Goal: Communication & Community: Answer question/provide support

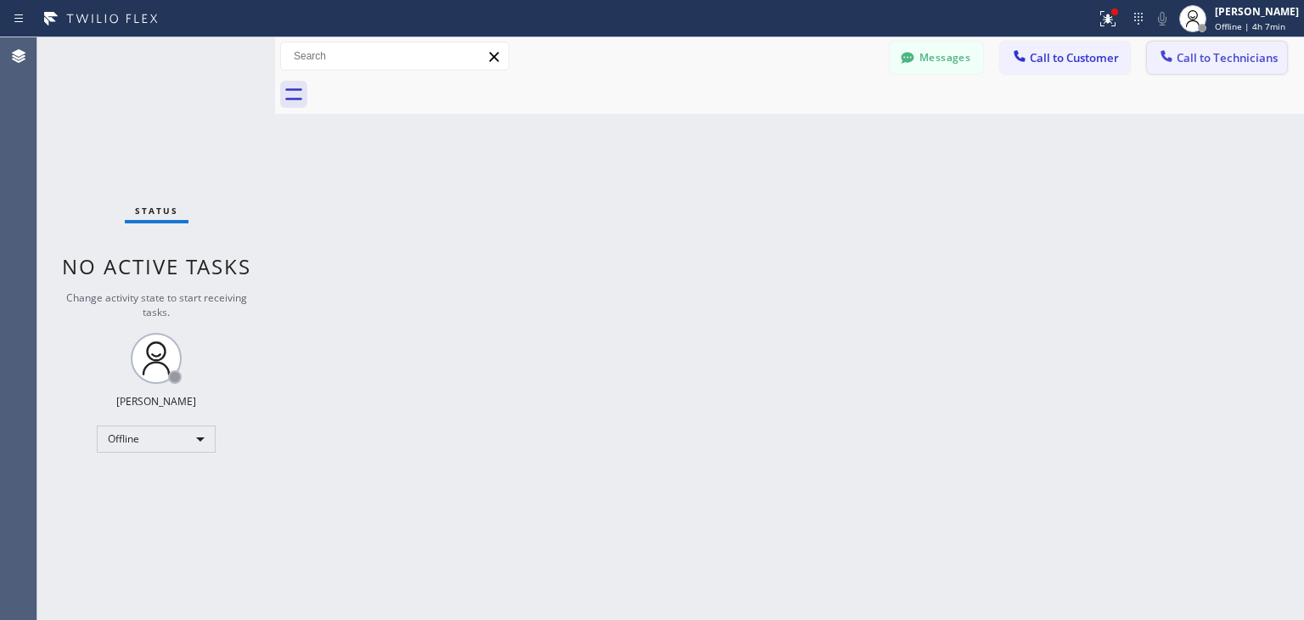
click at [1222, 62] on span "Call to Technicians" at bounding box center [1227, 57] width 101 height 15
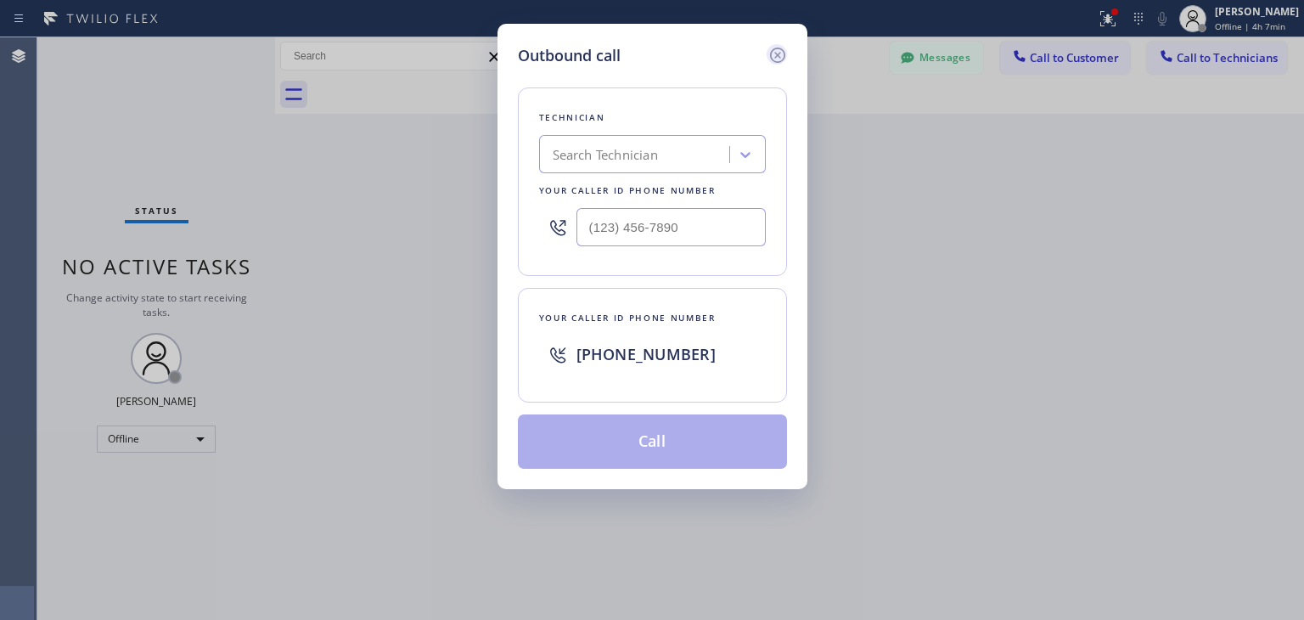
click at [771, 49] on icon at bounding box center [777, 55] width 20 height 20
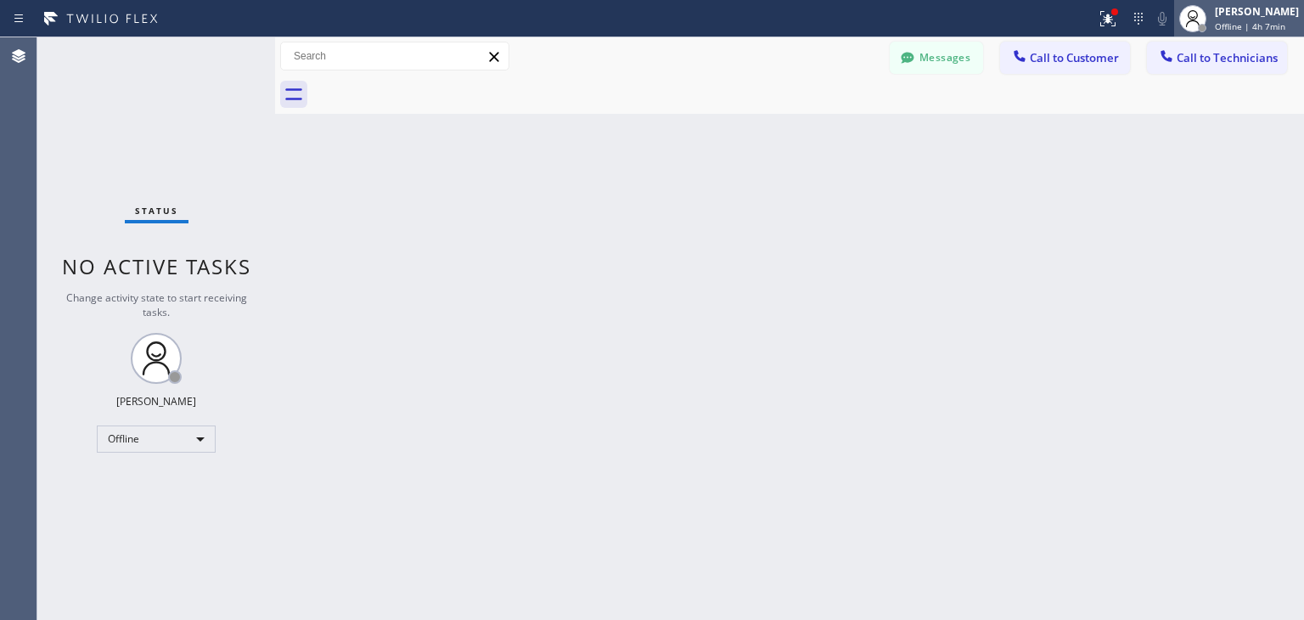
click at [1243, 28] on span "Offline | 4h 7min" at bounding box center [1250, 26] width 70 height 12
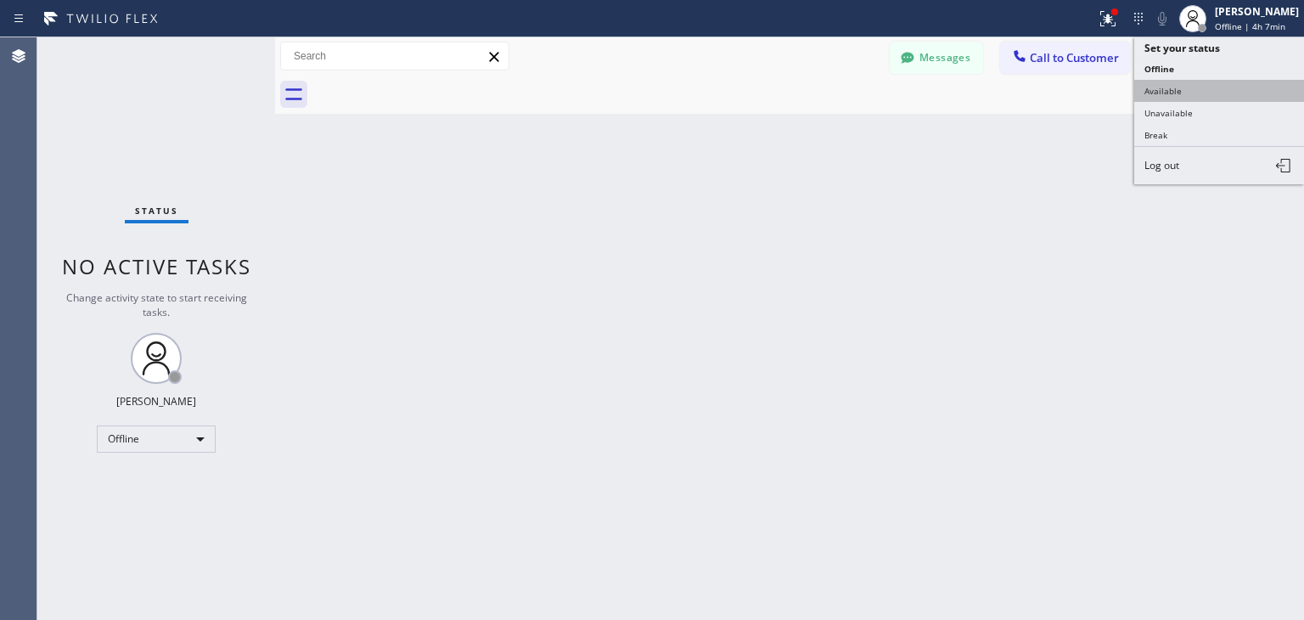
click at [1216, 98] on button "Available" at bounding box center [1219, 91] width 170 height 22
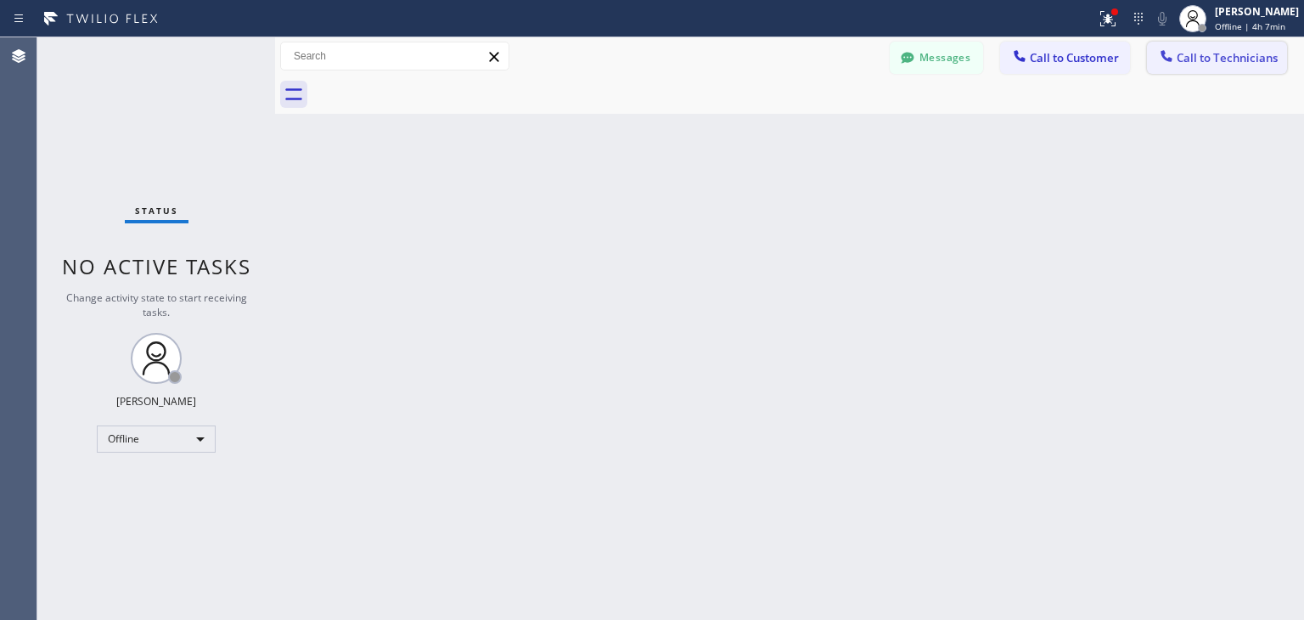
click at [1233, 67] on button "Call to Technicians" at bounding box center [1217, 58] width 140 height 32
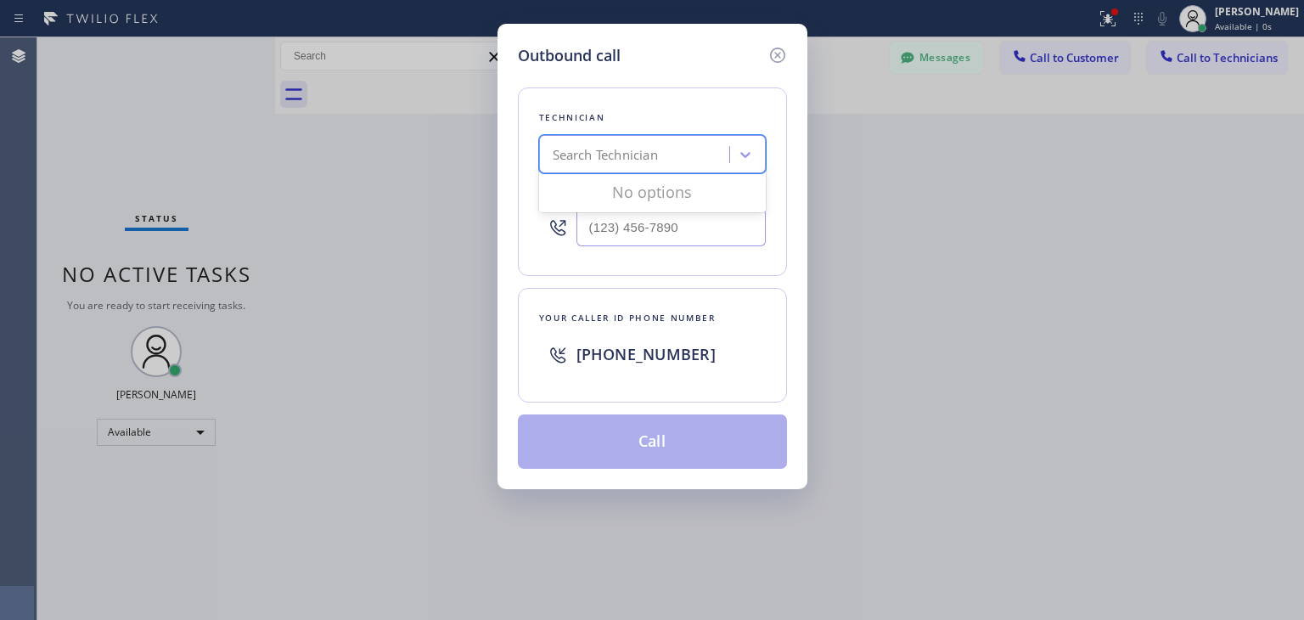
click at [694, 160] on div "Search Technician" at bounding box center [636, 155] width 185 height 30
type input "[PERSON_NAME]"
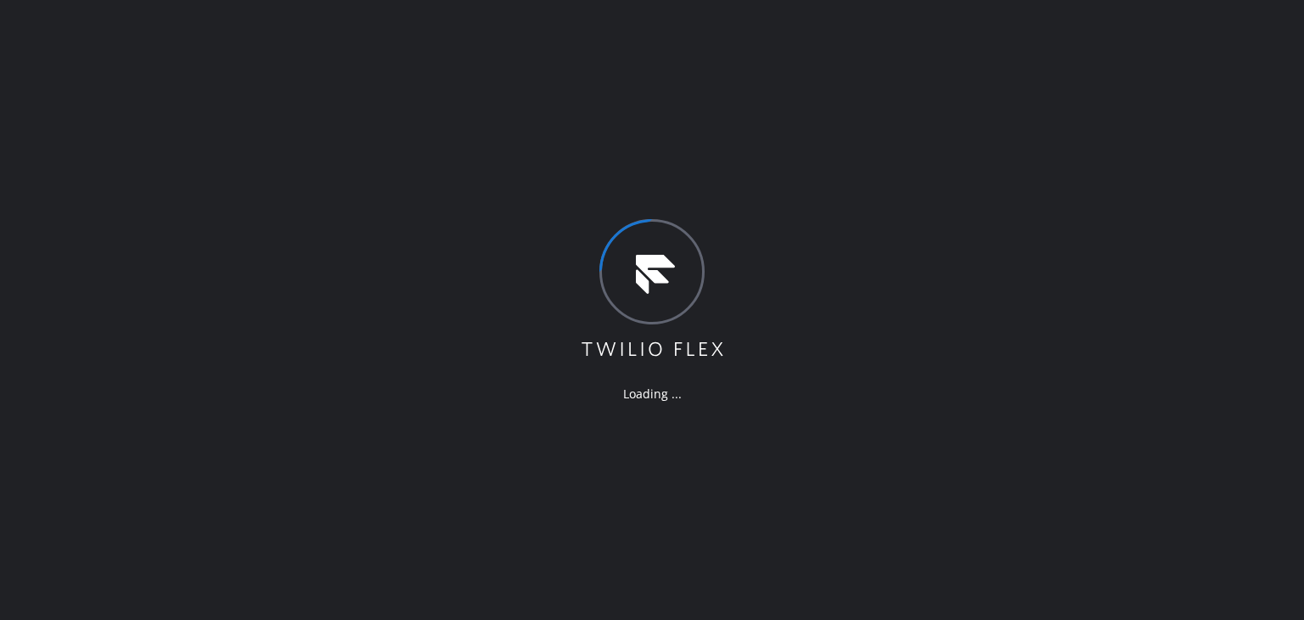
click at [869, 349] on div "Loading ..." at bounding box center [652, 310] width 1304 height 620
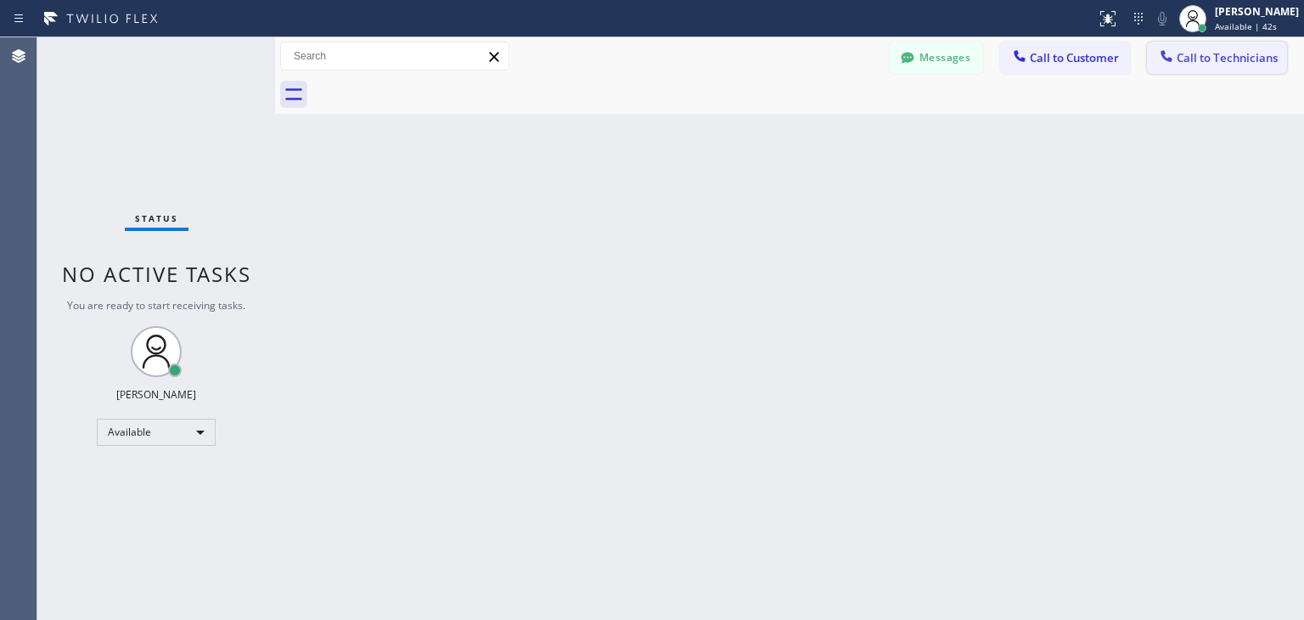
click at [1205, 55] on span "Call to Technicians" at bounding box center [1227, 57] width 101 height 15
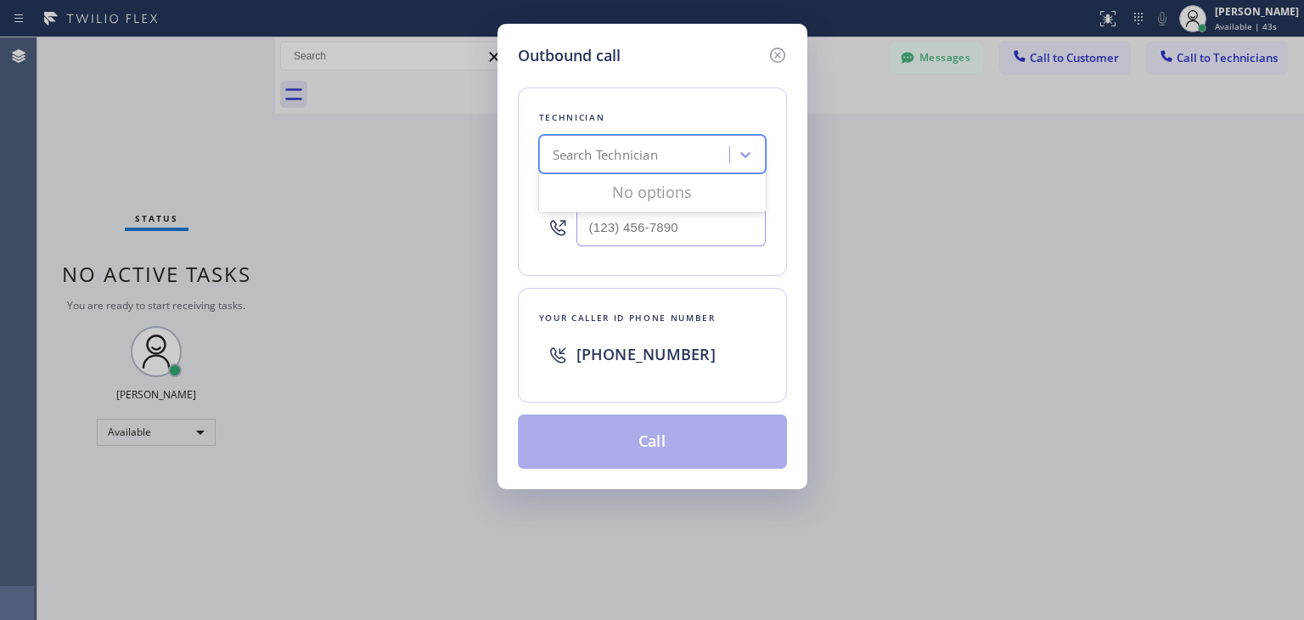
click at [702, 154] on div "Search Technician" at bounding box center [636, 155] width 185 height 30
type input "[PERSON_NAME]"
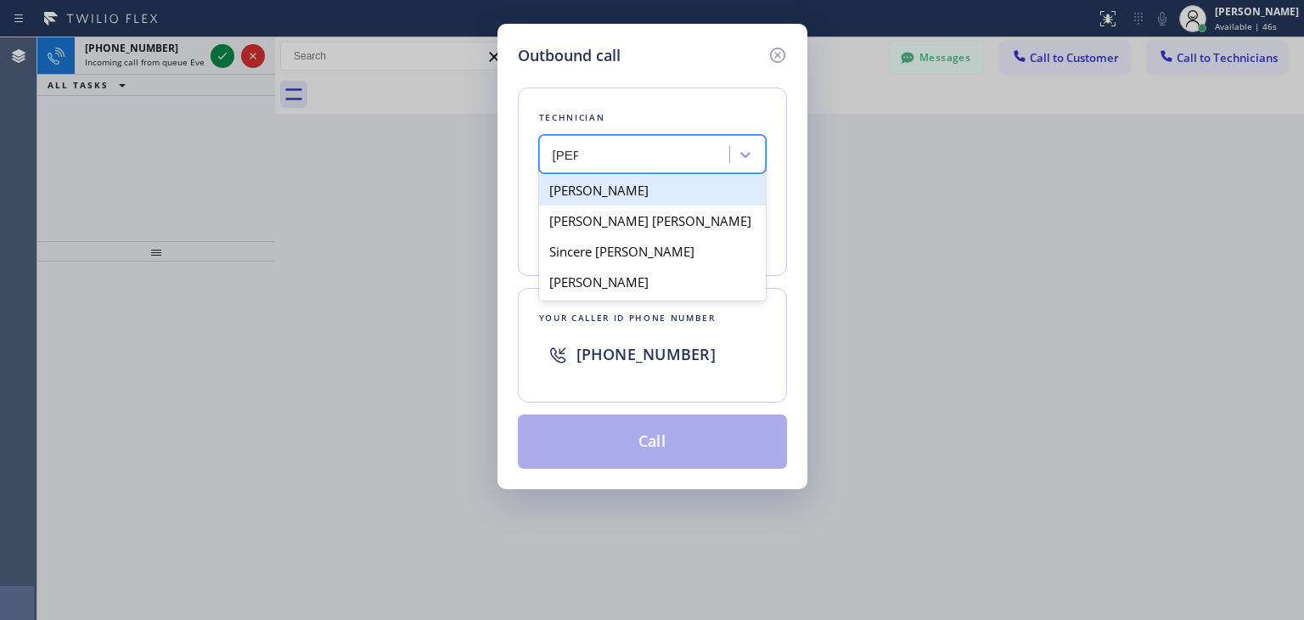
click at [703, 200] on div "Yevgeniy Kipnis" at bounding box center [652, 190] width 227 height 31
type input "(818) 929-0217"
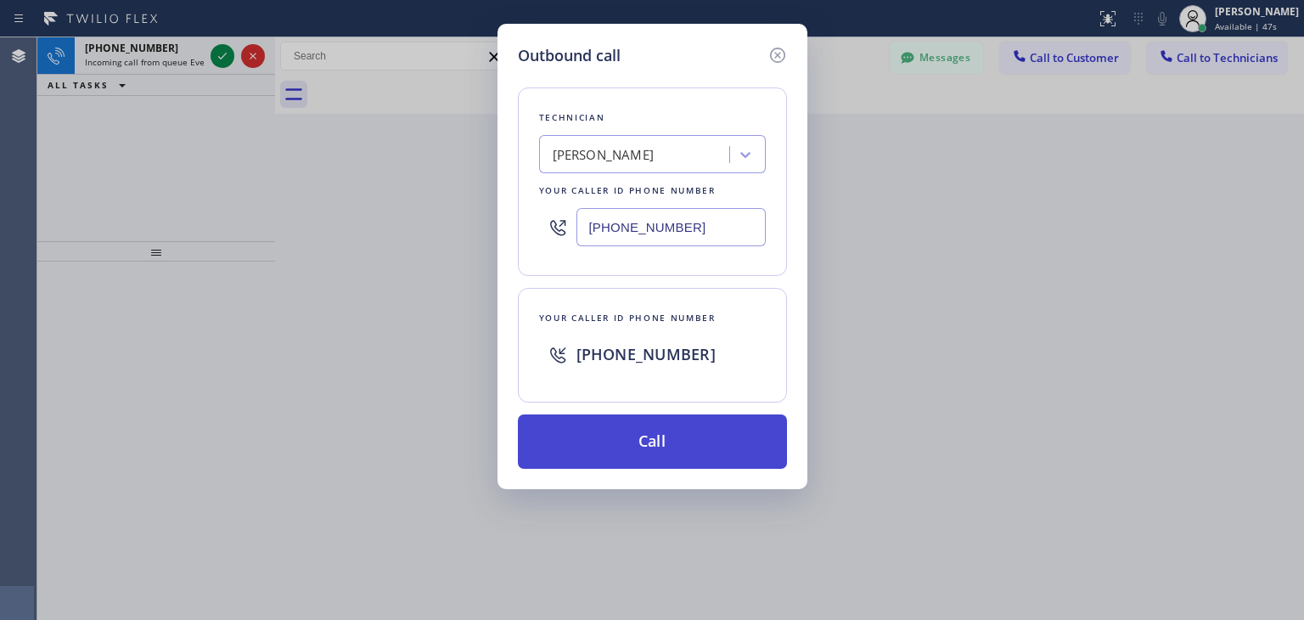
click at [657, 463] on button "Call" at bounding box center [652, 441] width 269 height 54
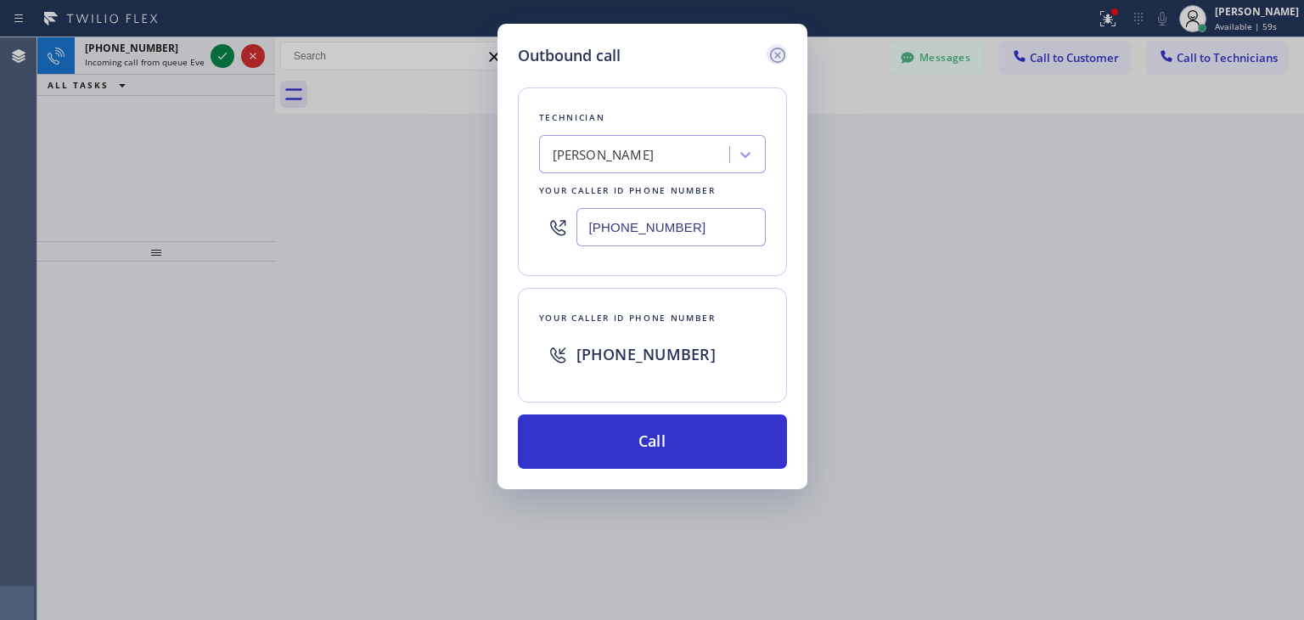
click at [777, 55] on icon at bounding box center [776, 55] width 15 height 15
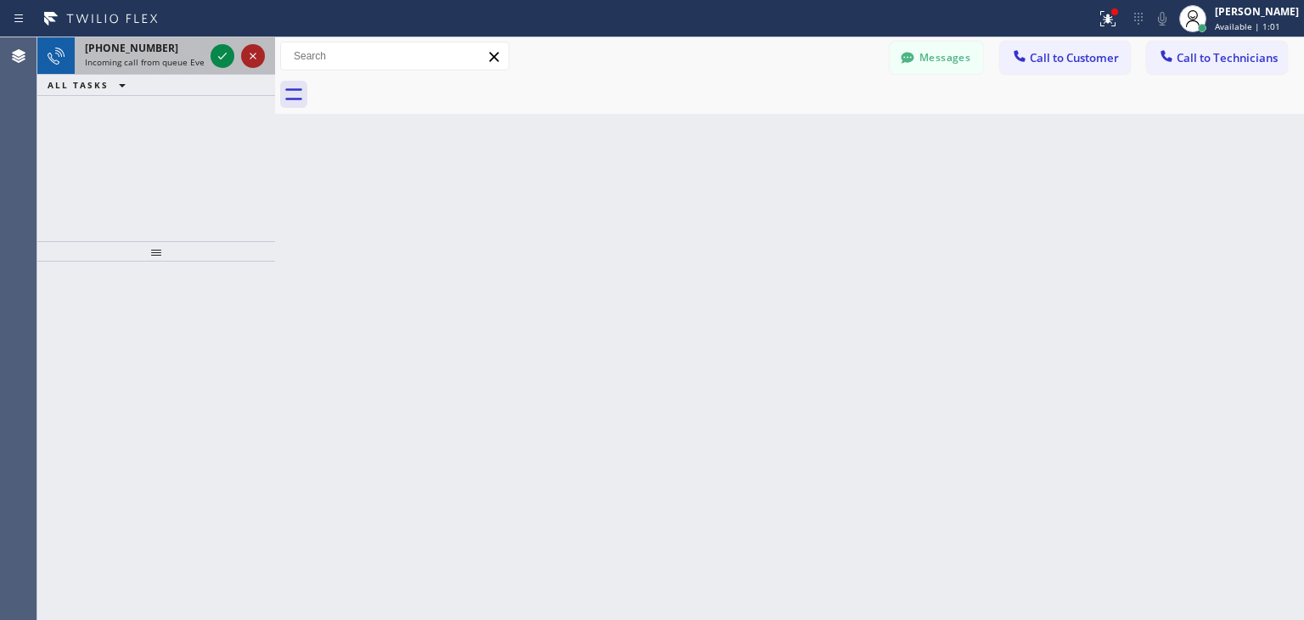
click at [251, 56] on icon at bounding box center [253, 56] width 7 height 7
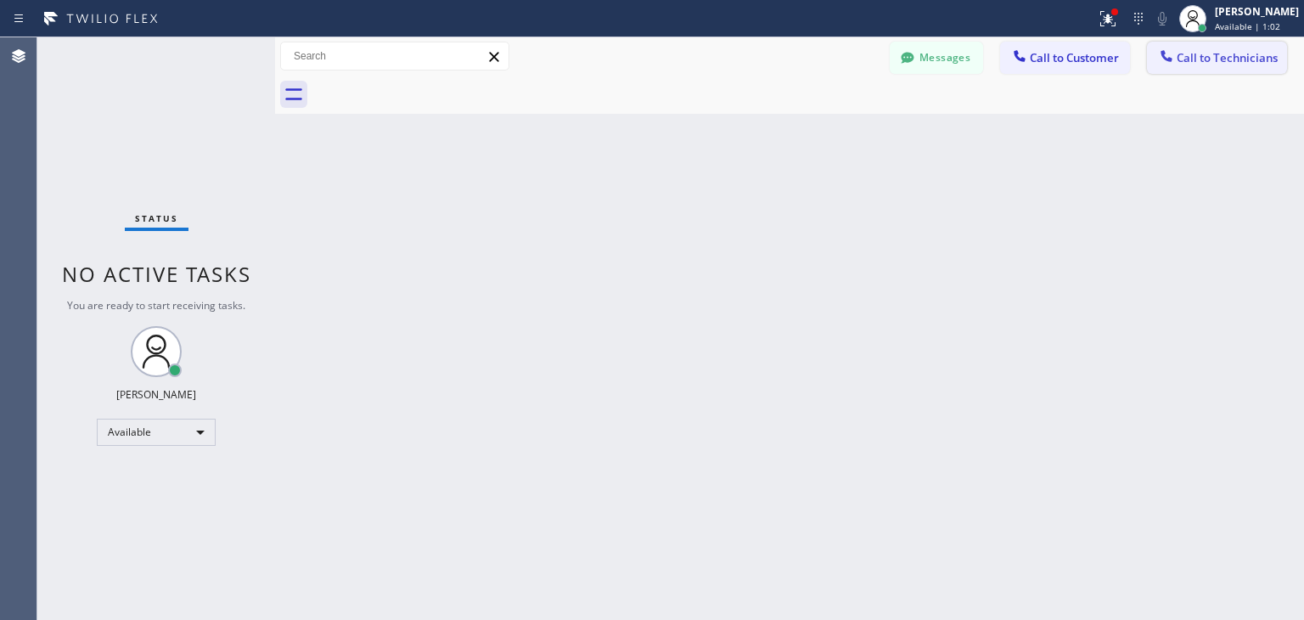
click at [1244, 69] on button "Call to Technicians" at bounding box center [1217, 58] width 140 height 32
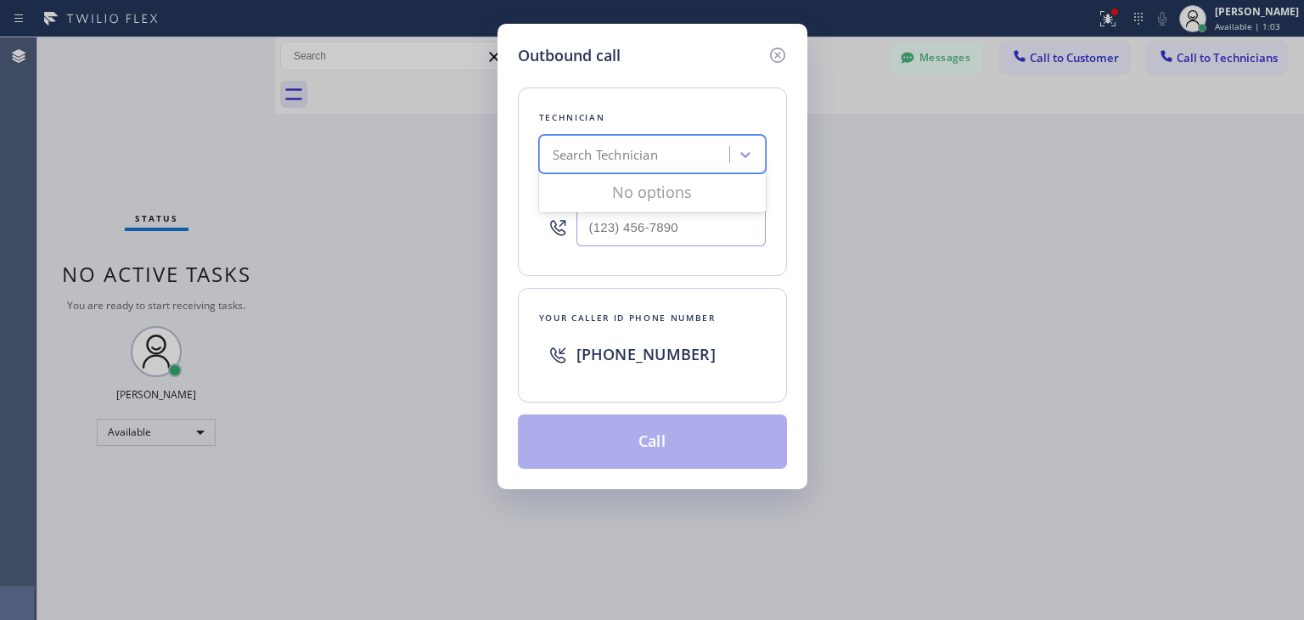
click at [679, 154] on div "Search Technician" at bounding box center [636, 155] width 185 height 30
type input "[PERSON_NAME]"
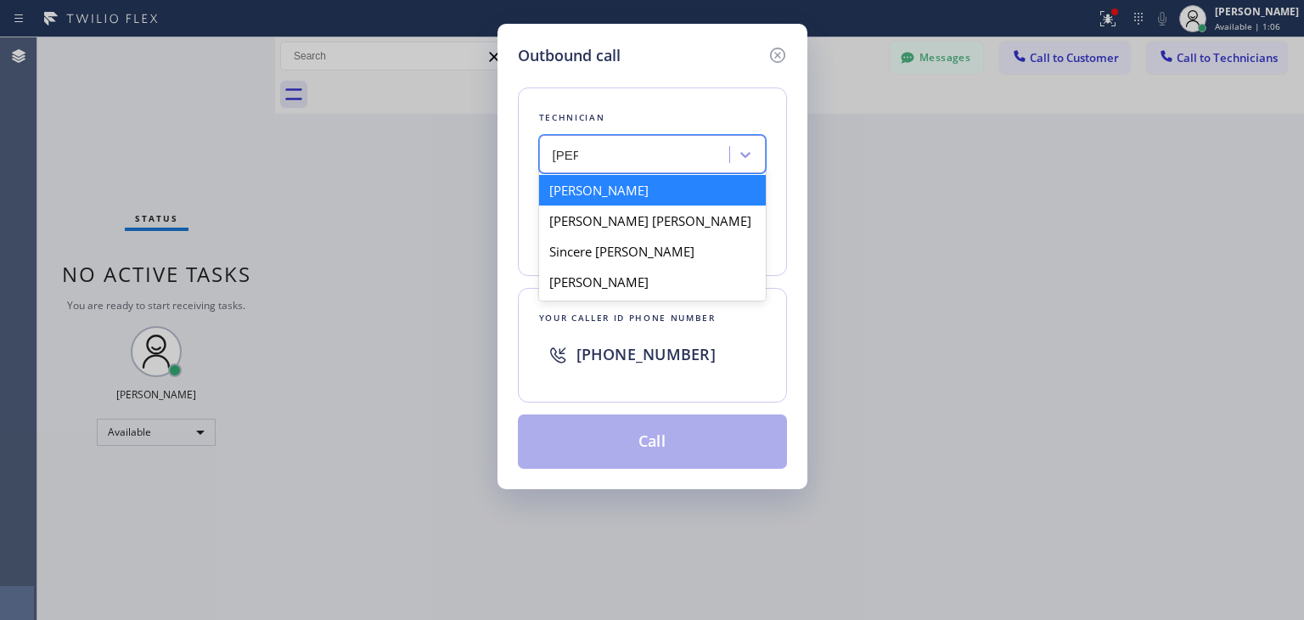
click at [686, 191] on div "Yevgeniy Kipnis" at bounding box center [652, 190] width 227 height 31
type input "(818) 929-0217"
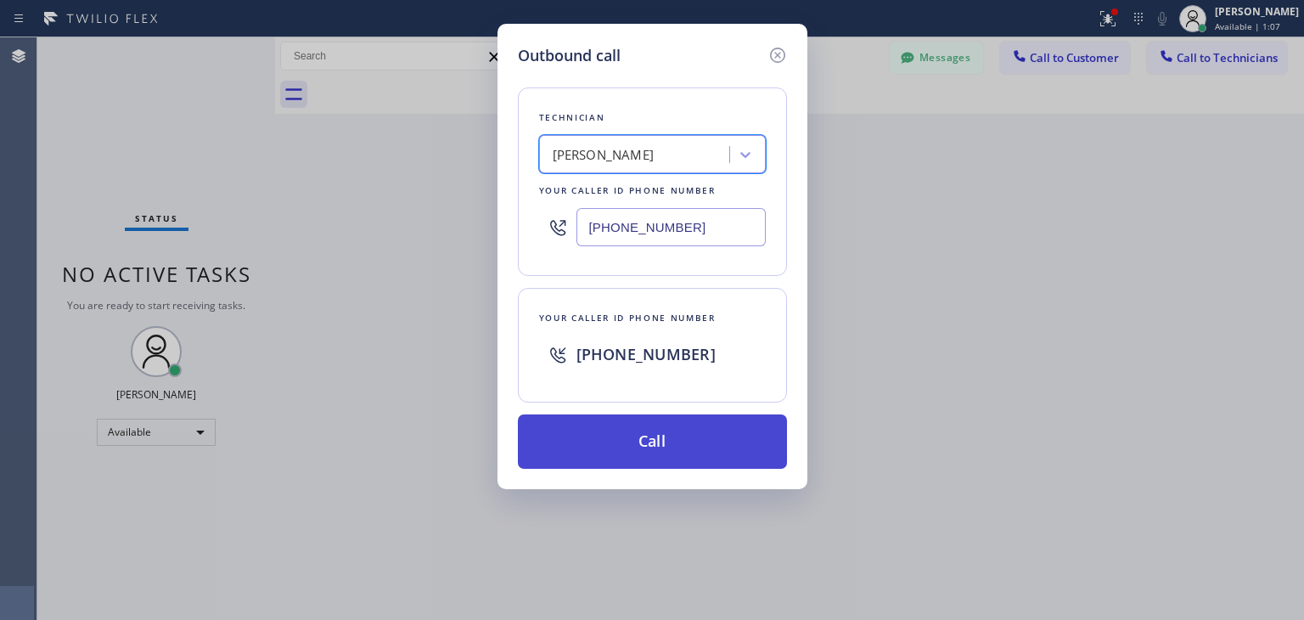
click at [666, 446] on button "Call" at bounding box center [652, 441] width 269 height 54
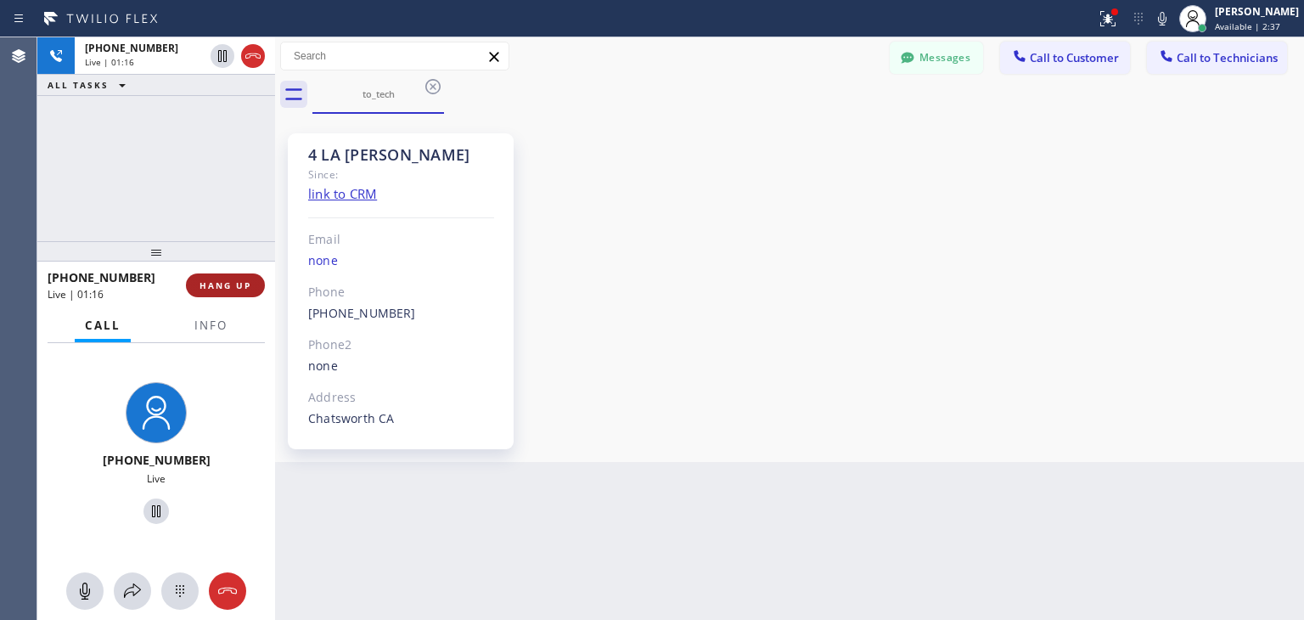
click at [212, 289] on span "HANG UP" at bounding box center [225, 285] width 52 height 12
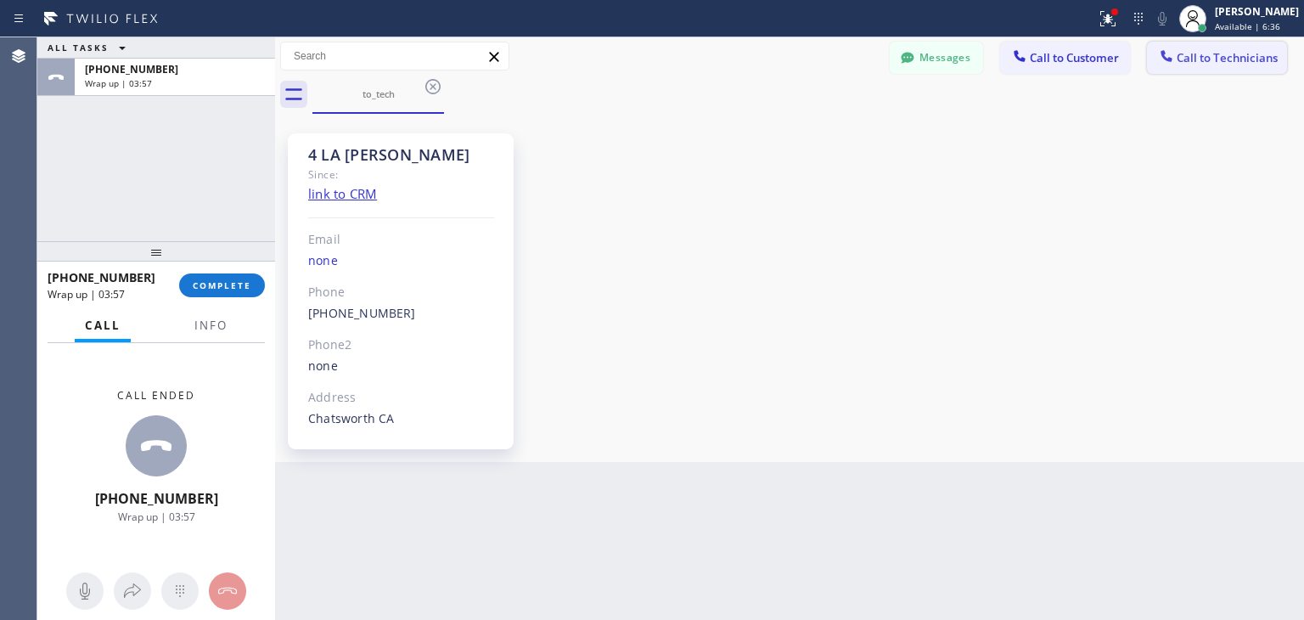
click at [1195, 50] on span "Call to Technicians" at bounding box center [1227, 57] width 101 height 15
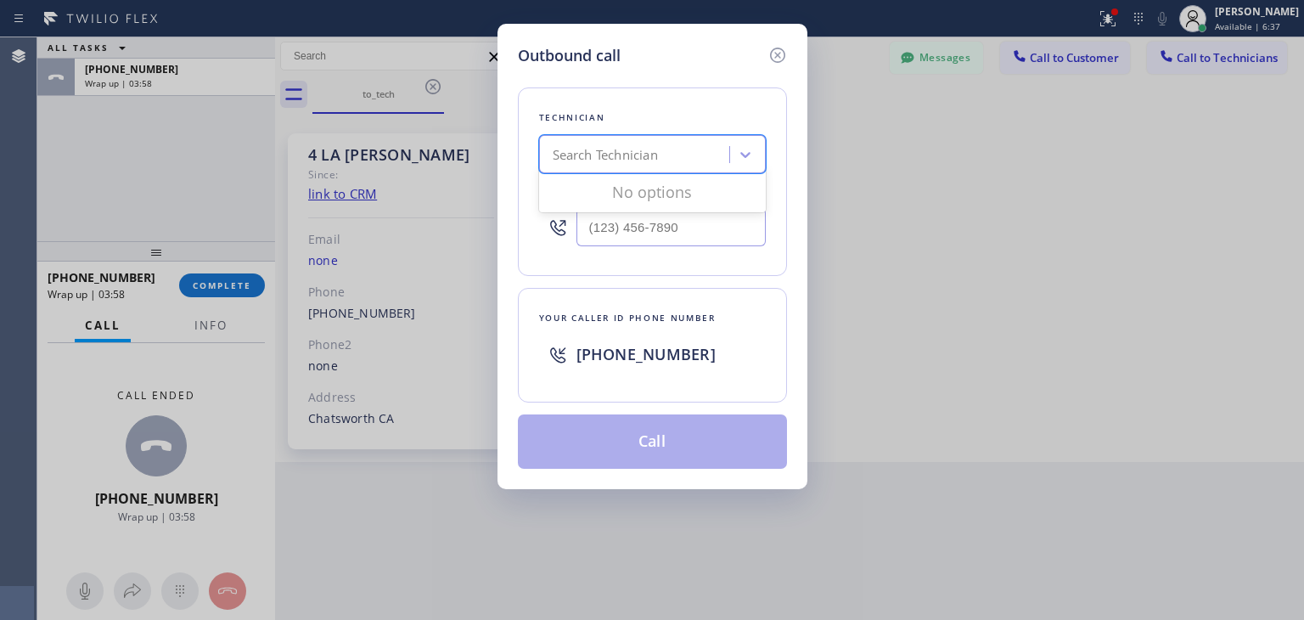
click at [717, 171] on div "Search Technician" at bounding box center [652, 154] width 227 height 38
type input "[PERSON_NAME]"
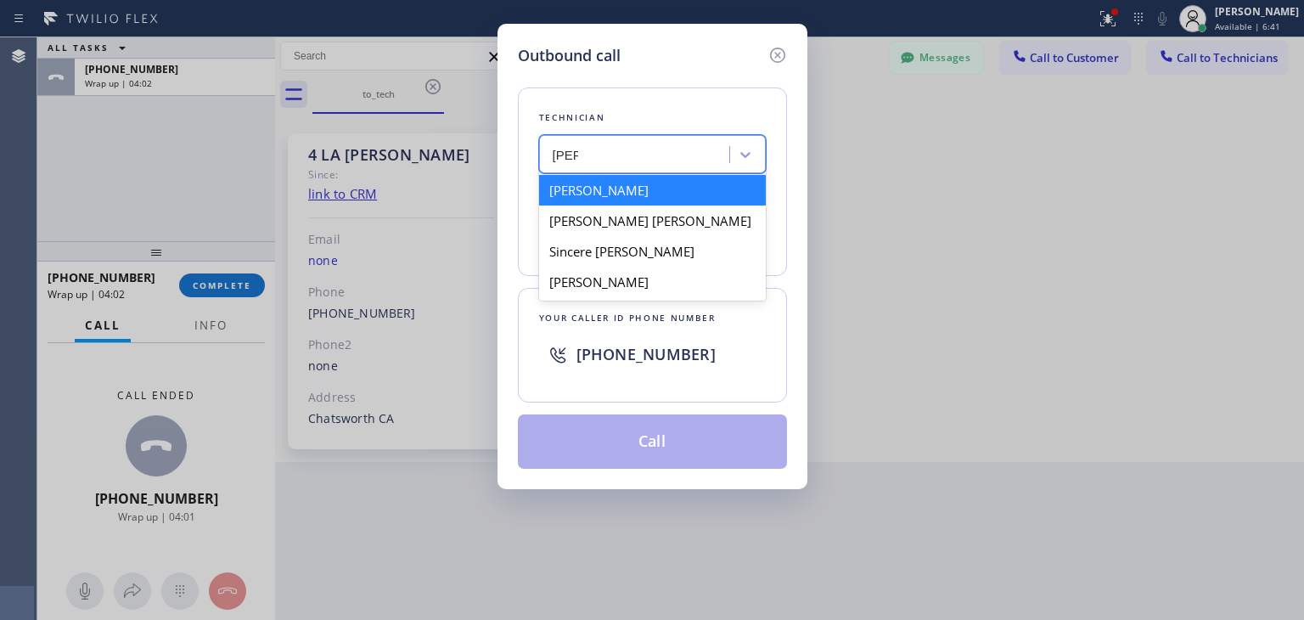
click at [679, 188] on div "Yevgeniy Kipnis" at bounding box center [652, 190] width 227 height 31
type input "(818) 929-0217"
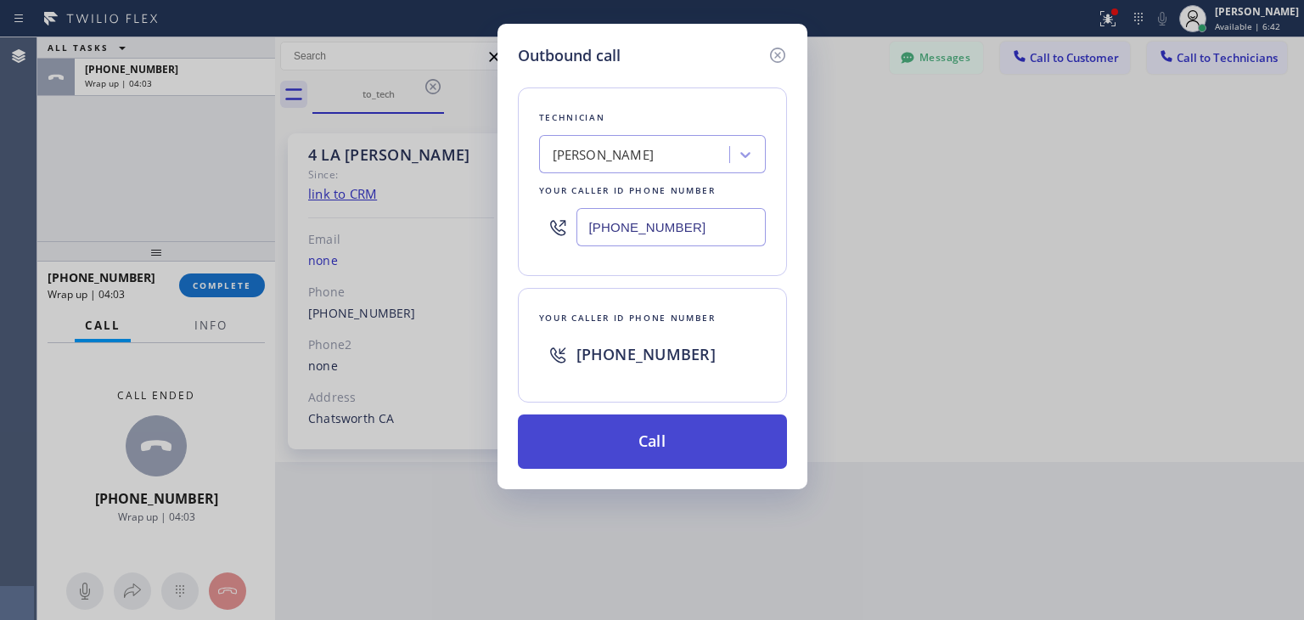
drag, startPoint x: 632, startPoint y: 504, endPoint x: 676, endPoint y: 419, distance: 96.4
click at [676, 419] on div "Outbound call Technician Yevgeniy Kipnis Your caller id phone number (818) 929-…" at bounding box center [652, 310] width 1304 height 620
click at [676, 419] on button "Call" at bounding box center [652, 441] width 269 height 54
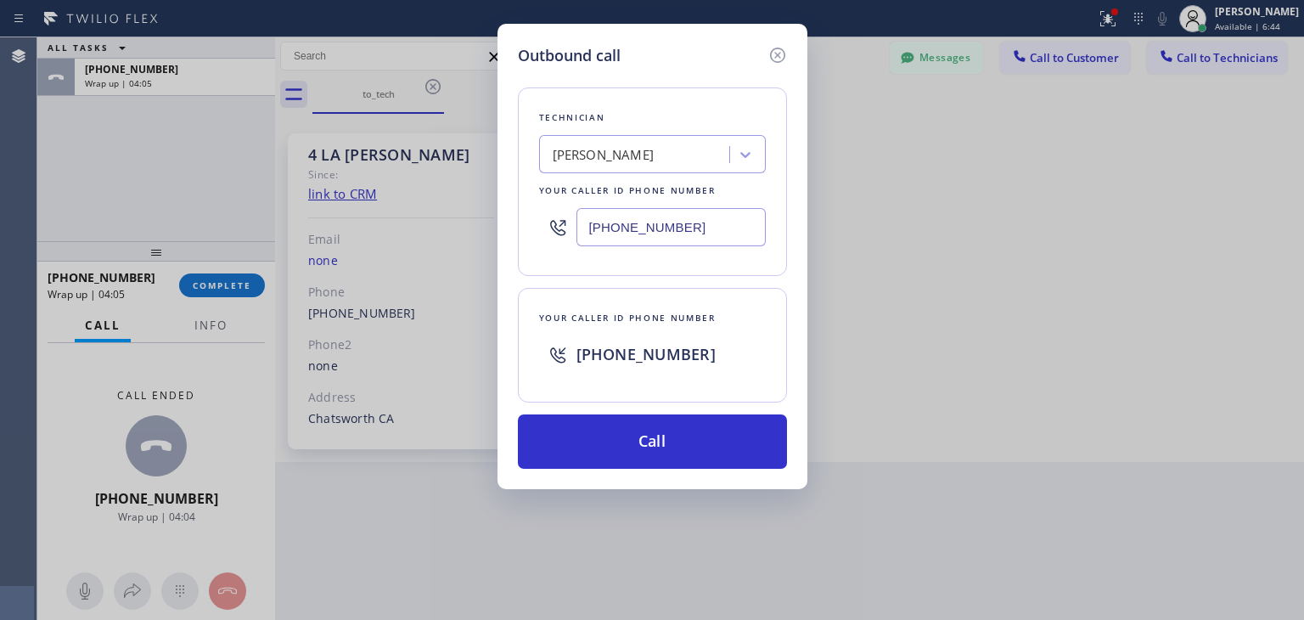
click at [235, 294] on div "Outbound call Technician Yevgeniy Kipnis Your caller id phone number (818) 929-…" at bounding box center [652, 310] width 1304 height 620
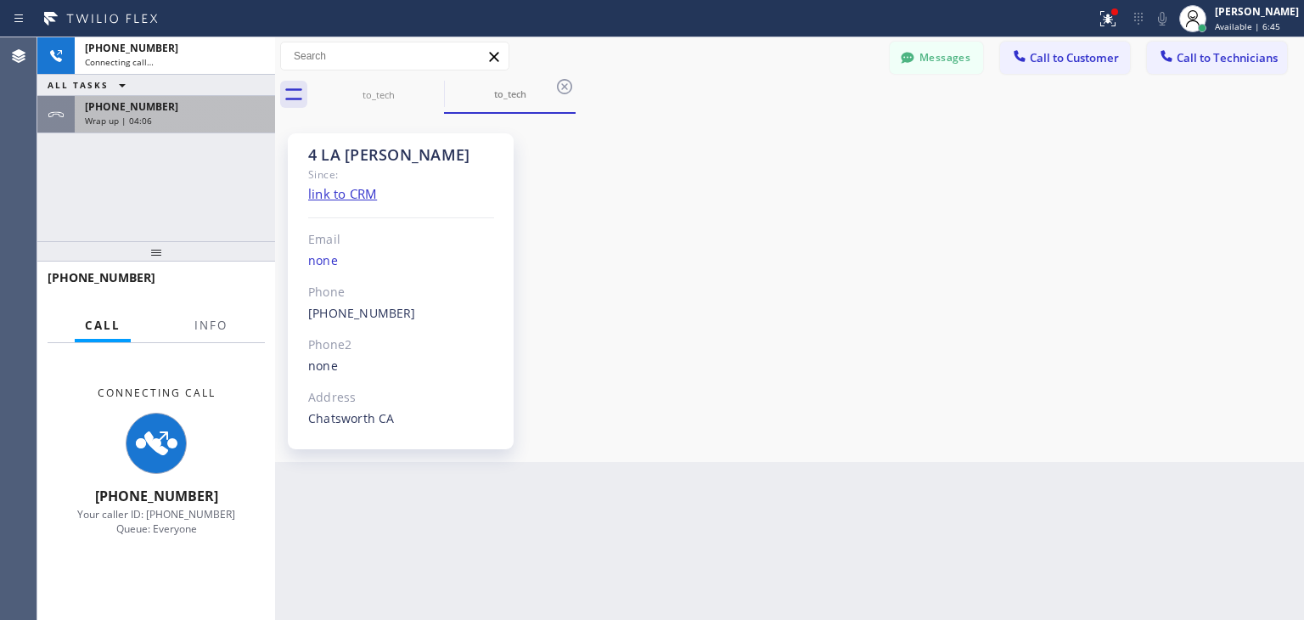
click at [233, 117] on div "Wrap up | 04:06" at bounding box center [175, 121] width 180 height 12
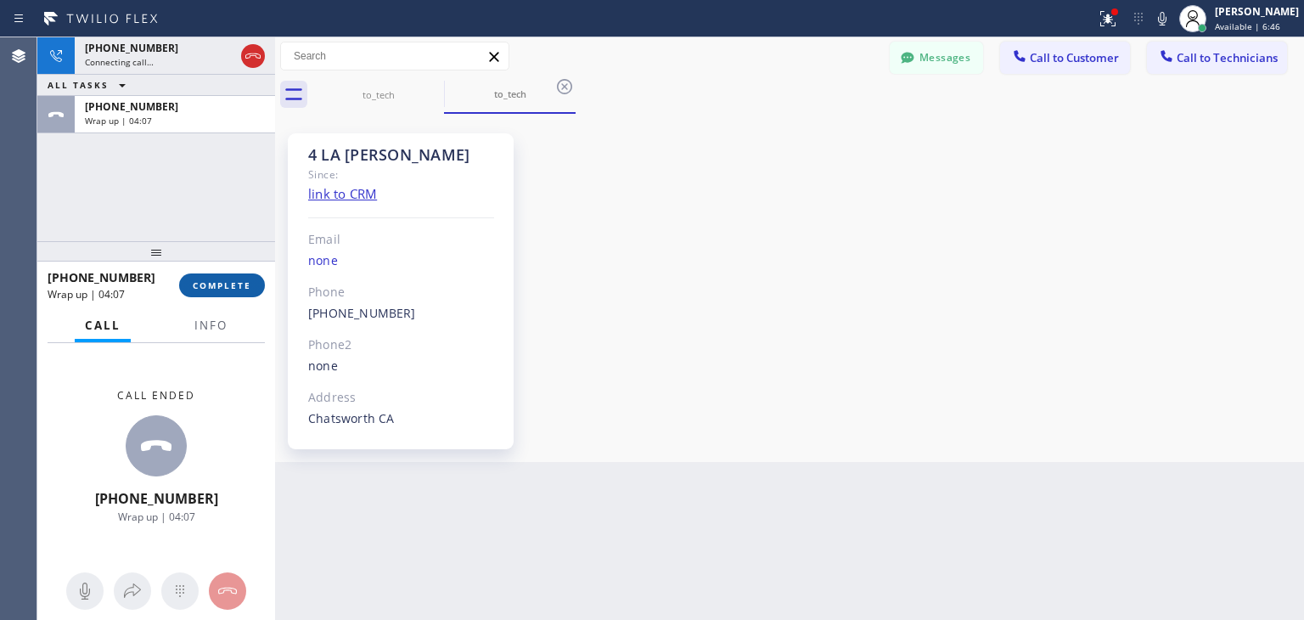
drag, startPoint x: 228, startPoint y: 300, endPoint x: 241, endPoint y: 278, distance: 24.7
click at [241, 278] on div "+18189290217 Wrap up | 04:07 COMPLETE" at bounding box center [156, 285] width 217 height 44
click at [241, 278] on button "COMPLETE" at bounding box center [222, 285] width 86 height 24
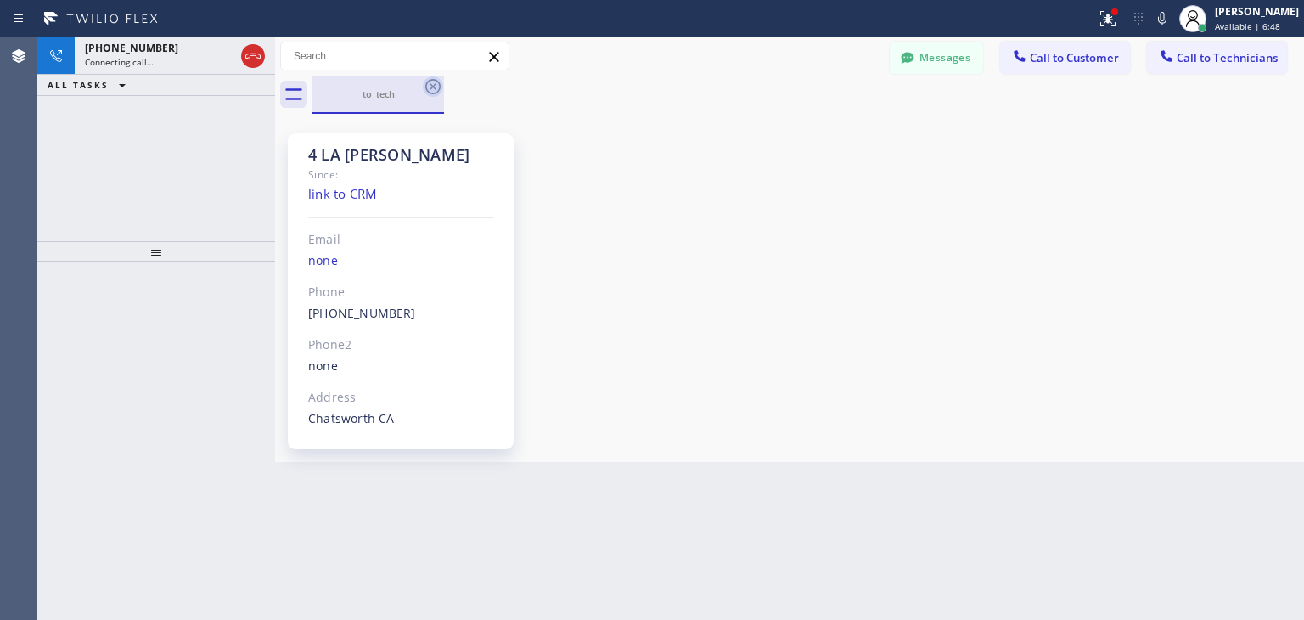
click at [434, 85] on icon at bounding box center [432, 86] width 15 height 15
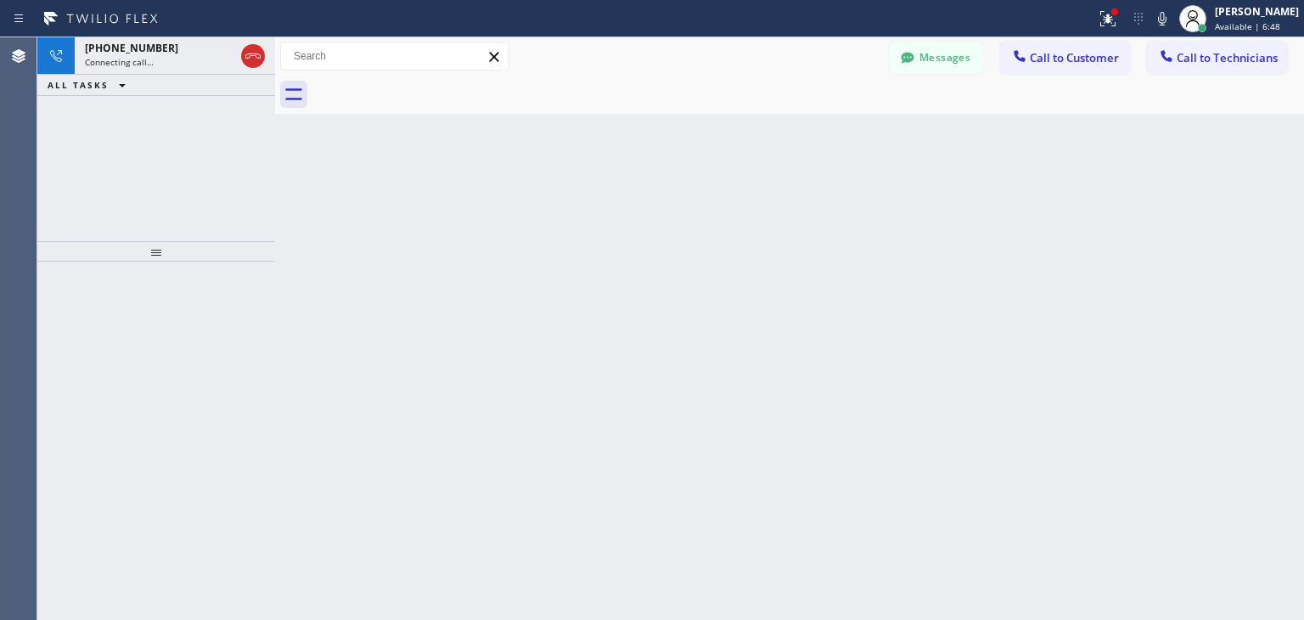
click at [434, 85] on div at bounding box center [808, 95] width 992 height 38
drag, startPoint x: 434, startPoint y: 85, endPoint x: 941, endPoint y: 578, distance: 707.2
click at [941, 578] on div "Back to Dashboard Change Sender ID Customers Technicians KV Komal V. 09/17 11:5…" at bounding box center [789, 328] width 1029 height 582
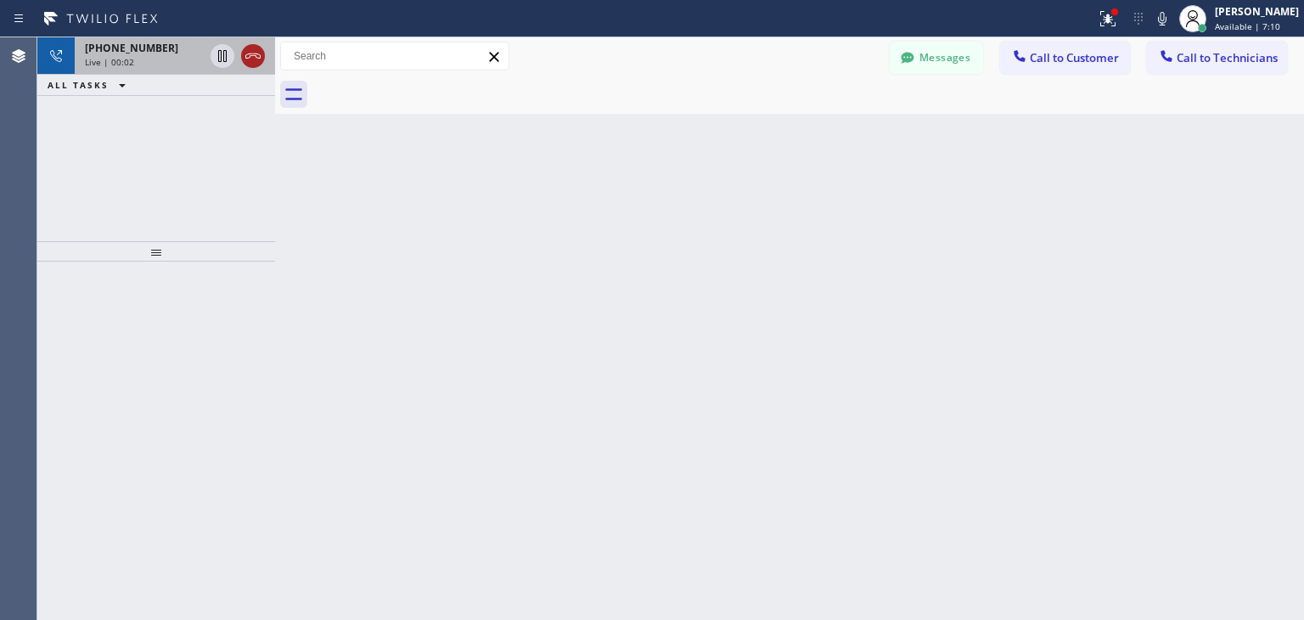
click at [246, 59] on icon at bounding box center [253, 56] width 20 height 20
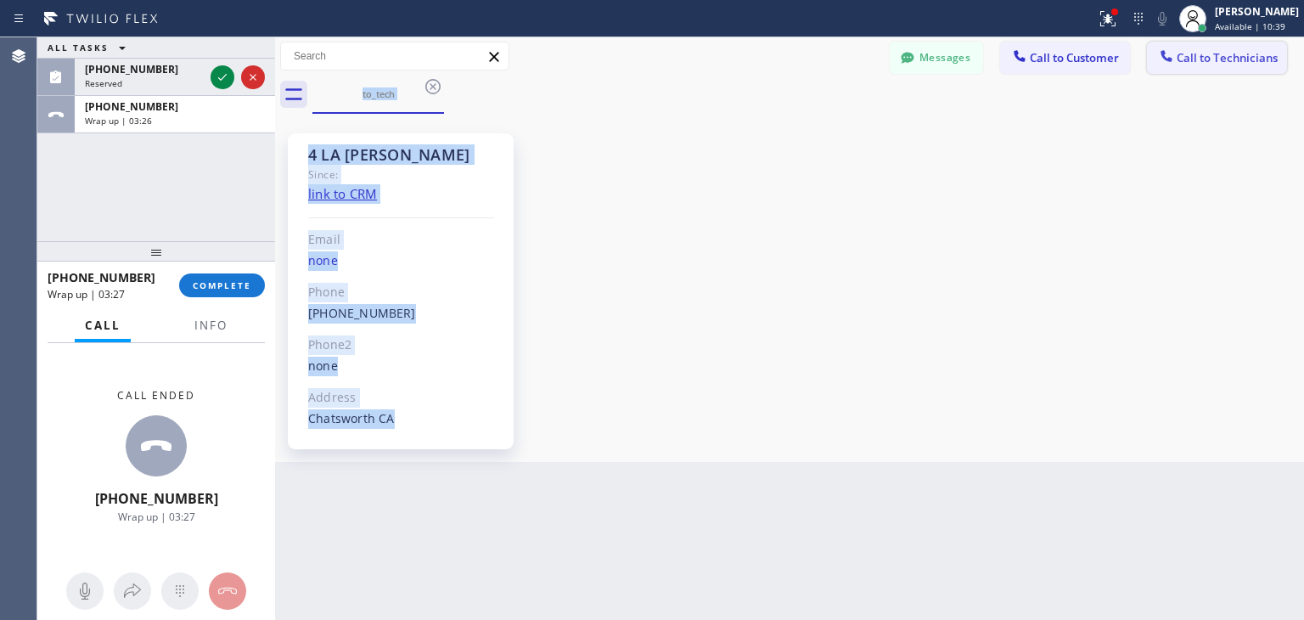
click at [1218, 68] on button "Call to Technicians" at bounding box center [1217, 58] width 140 height 32
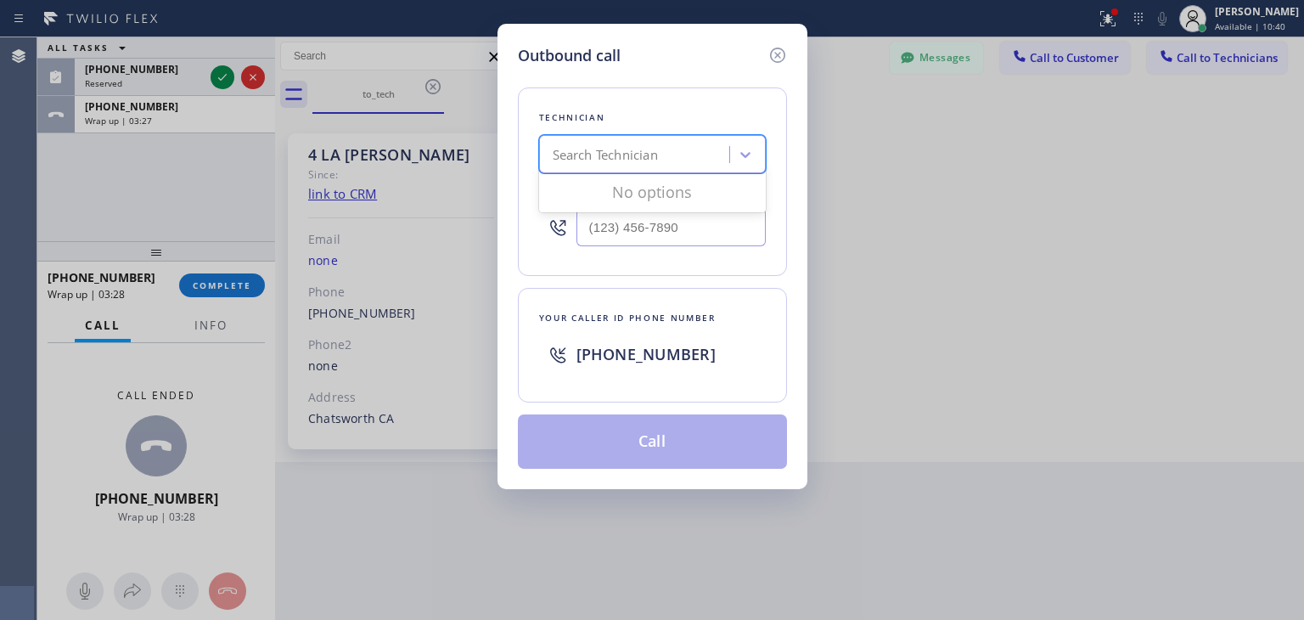
click at [603, 160] on div "Search Technician" at bounding box center [605, 155] width 105 height 20
click at [789, 38] on div "Outbound call Technician Search Technician Your caller id phone number Your cal…" at bounding box center [652, 256] width 310 height 465
click at [785, 45] on icon at bounding box center [777, 55] width 20 height 20
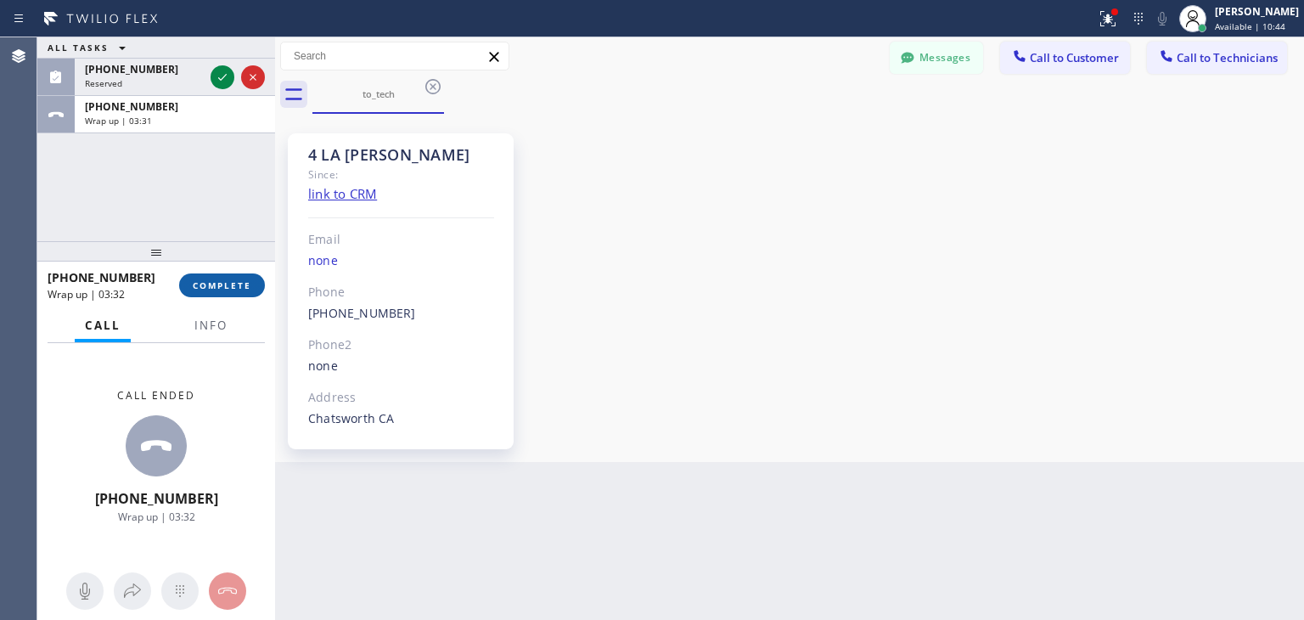
click at [244, 282] on span "COMPLETE" at bounding box center [222, 285] width 59 height 12
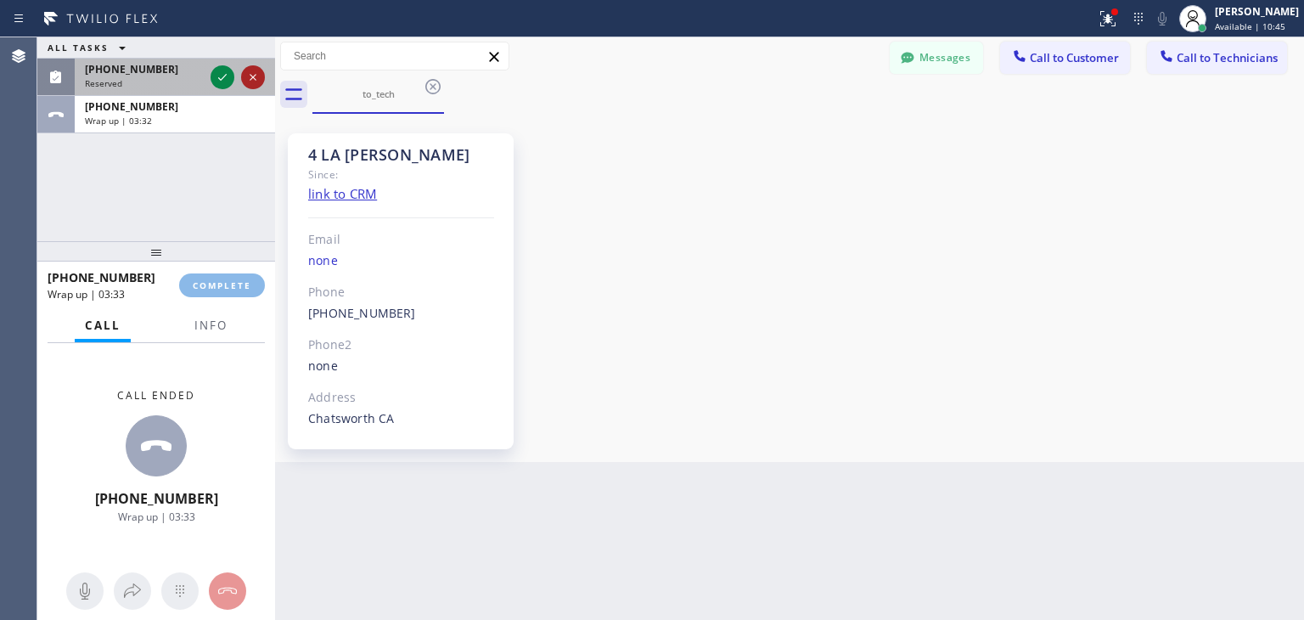
click at [249, 79] on icon at bounding box center [253, 77] width 20 height 20
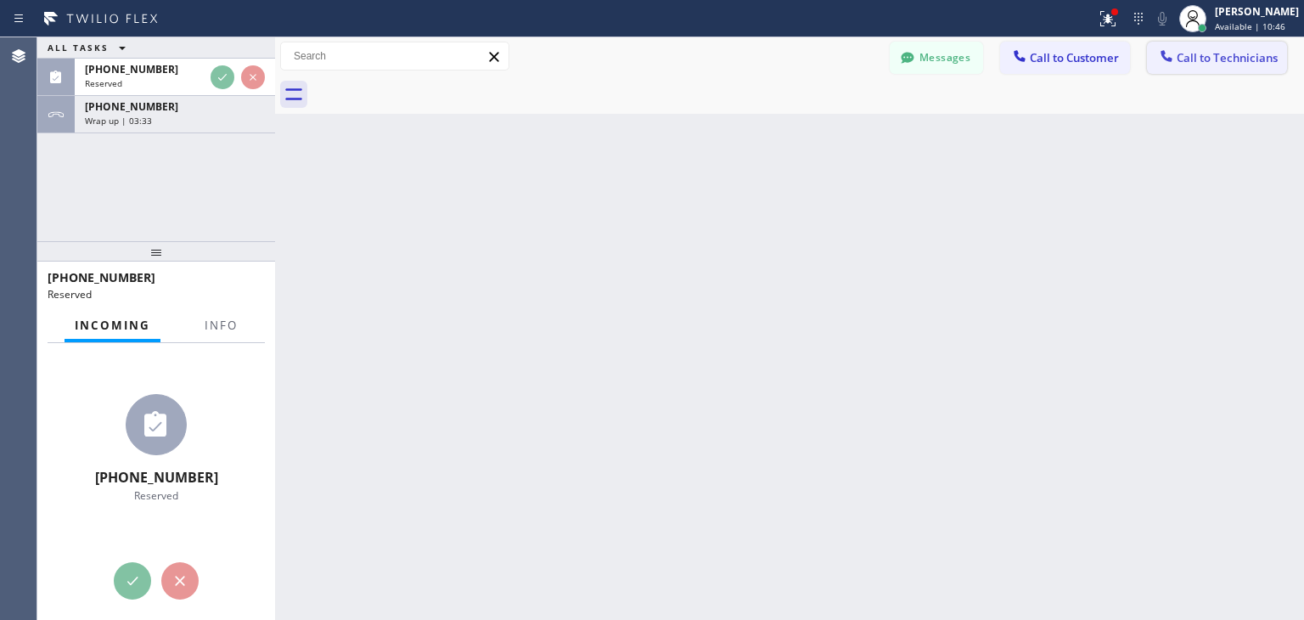
click at [1211, 53] on span "Call to Technicians" at bounding box center [1227, 57] width 101 height 15
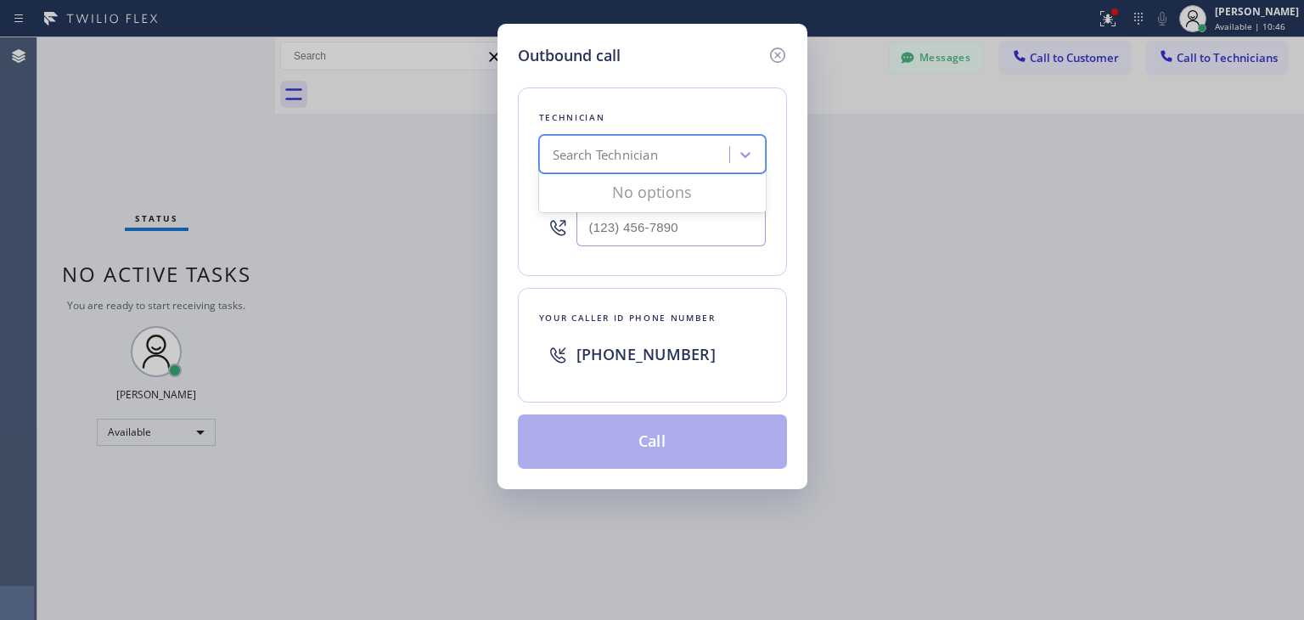
click at [708, 138] on div "Search Technician" at bounding box center [652, 154] width 227 height 38
type input "[PERSON_NAME]"
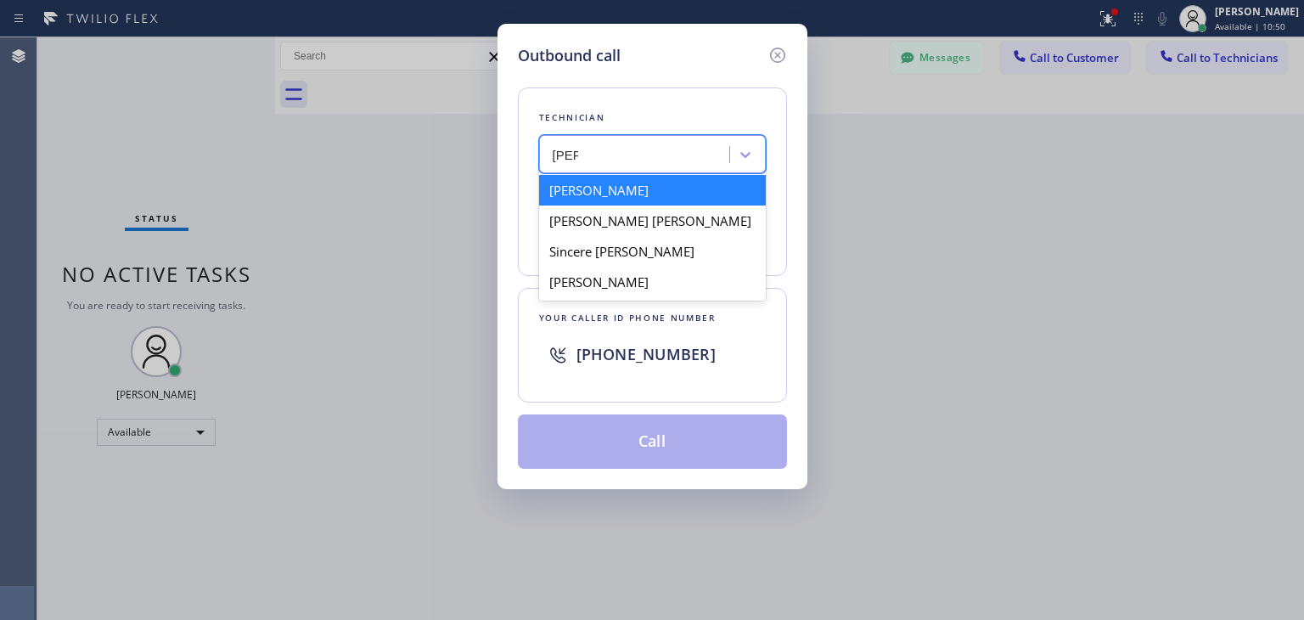
click at [669, 194] on div "Yevgeniy Kipnis" at bounding box center [652, 190] width 227 height 31
type input "(818) 929-0217"
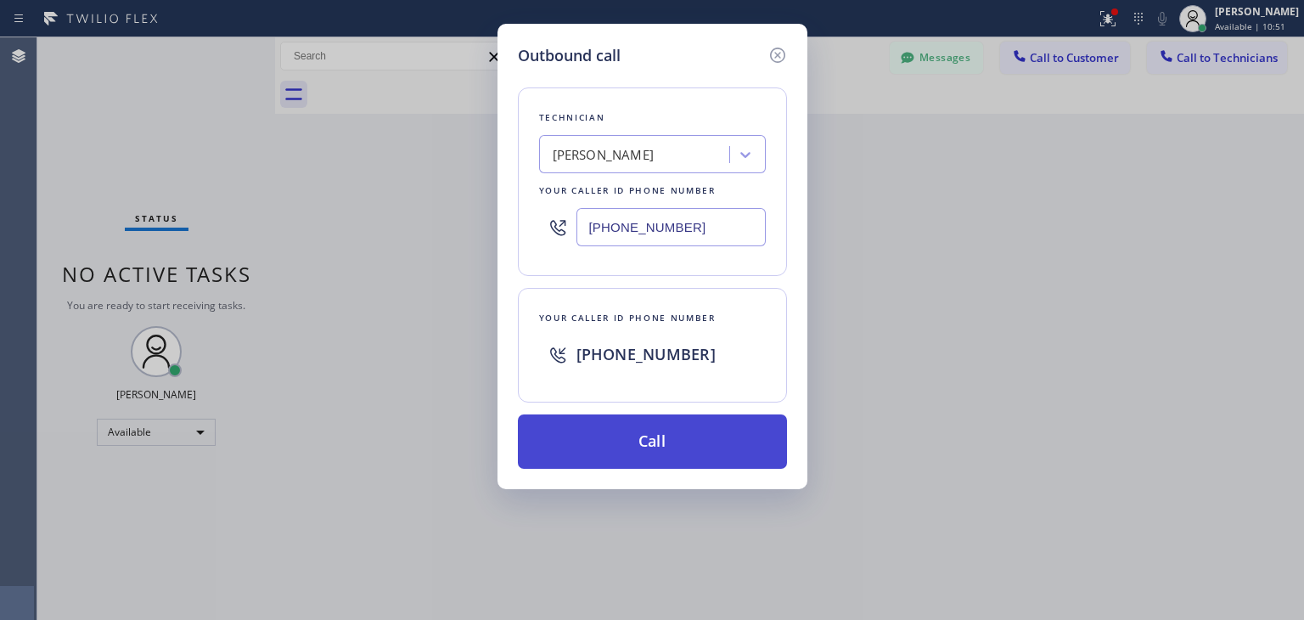
click at [672, 414] on button "Call" at bounding box center [652, 441] width 269 height 54
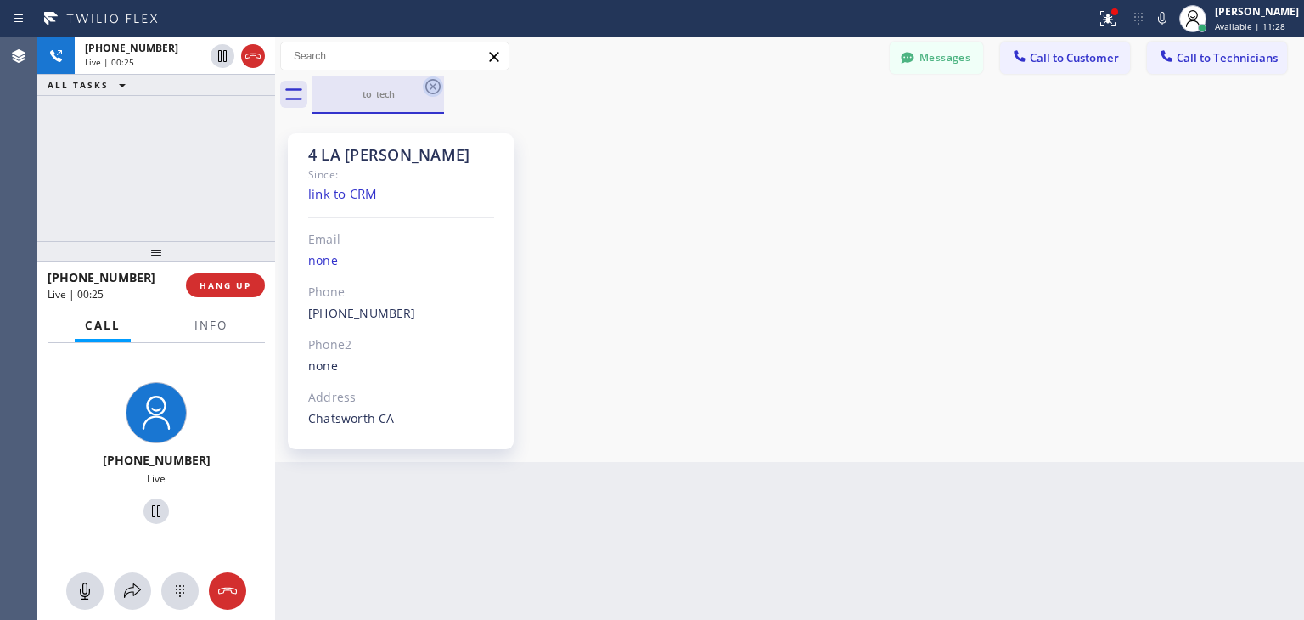
click at [434, 87] on icon at bounding box center [432, 86] width 15 height 15
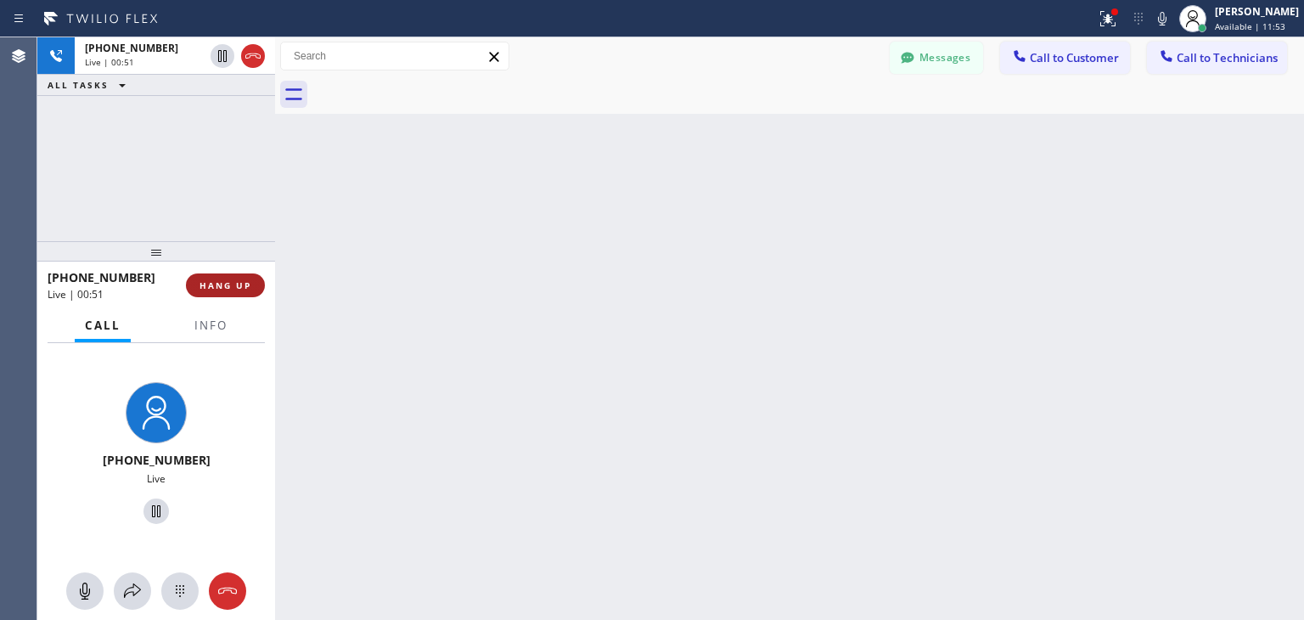
click at [244, 277] on button "HANG UP" at bounding box center [225, 285] width 79 height 24
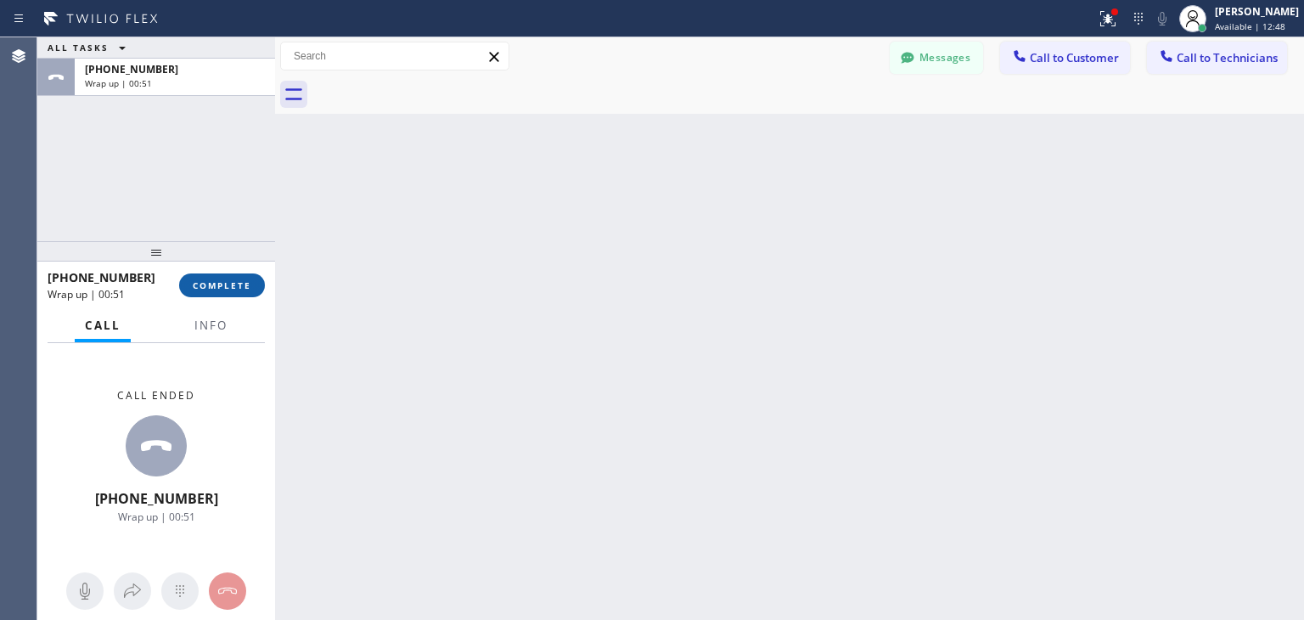
click at [243, 282] on span "COMPLETE" at bounding box center [222, 285] width 59 height 12
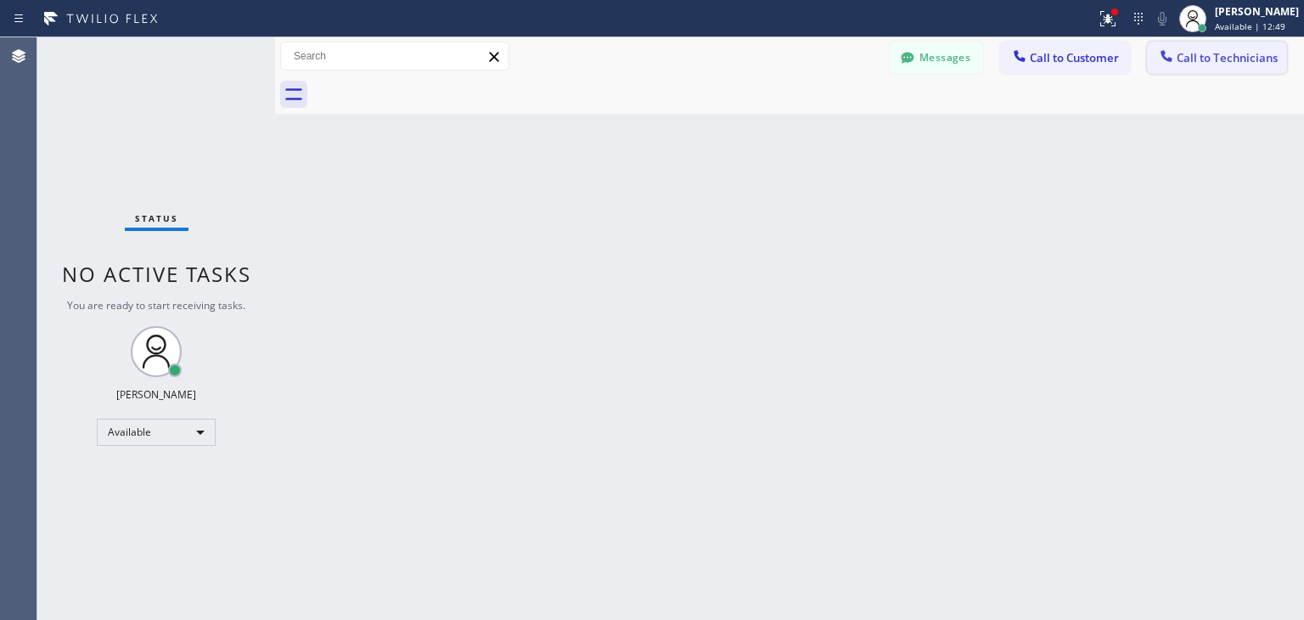
click at [1163, 53] on icon at bounding box center [1165, 55] width 11 height 11
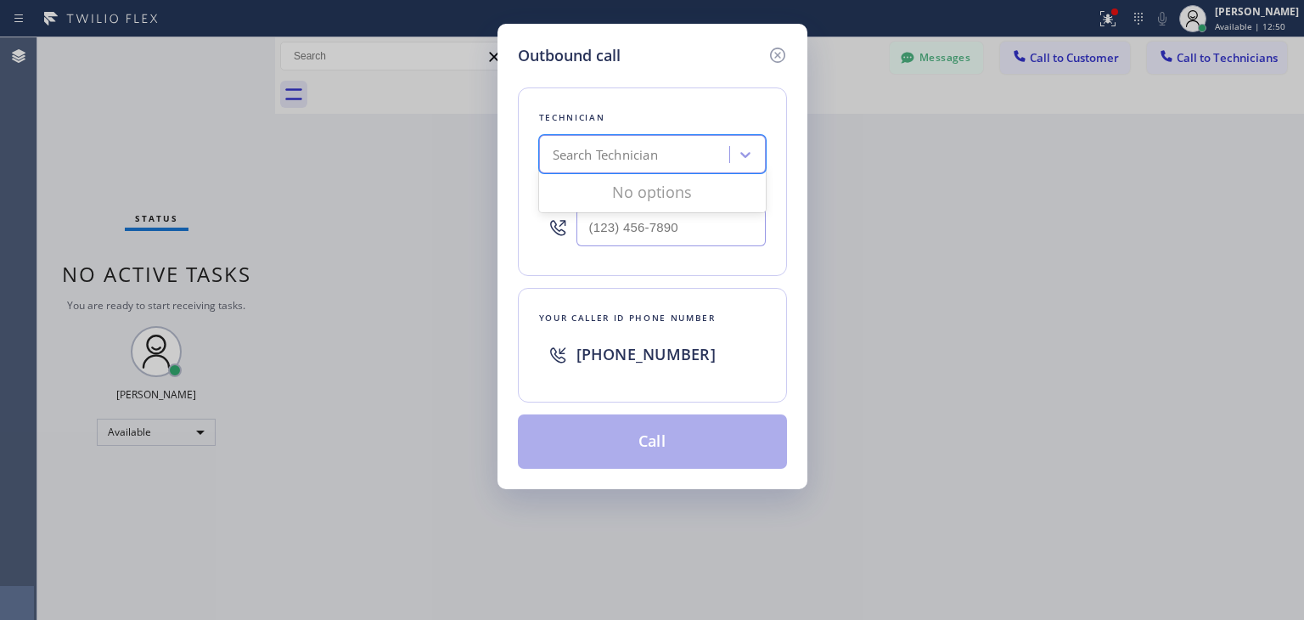
click at [673, 171] on div "Search Technician" at bounding box center [652, 154] width 227 height 38
type input "ibragim"
click at [711, 193] on div "Ibragim Luganov" at bounding box center [652, 190] width 227 height 31
type input "(619) 496-3164"
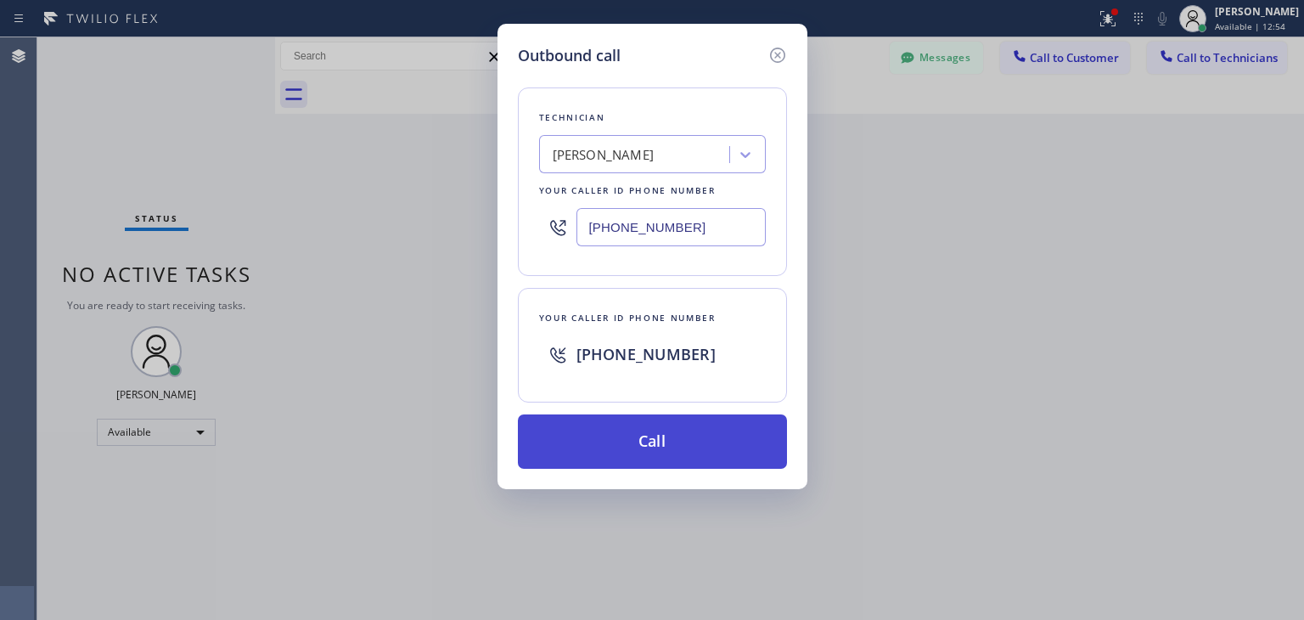
click at [672, 452] on button "Call" at bounding box center [652, 441] width 269 height 54
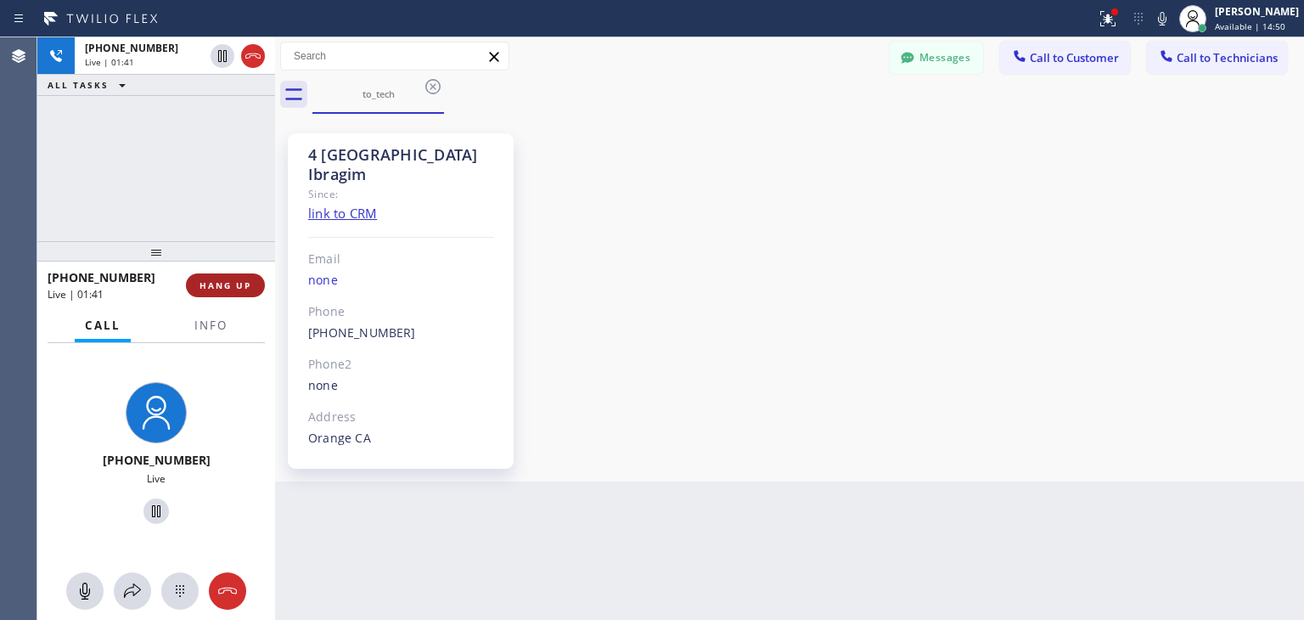
click at [229, 276] on button "HANG UP" at bounding box center [225, 285] width 79 height 24
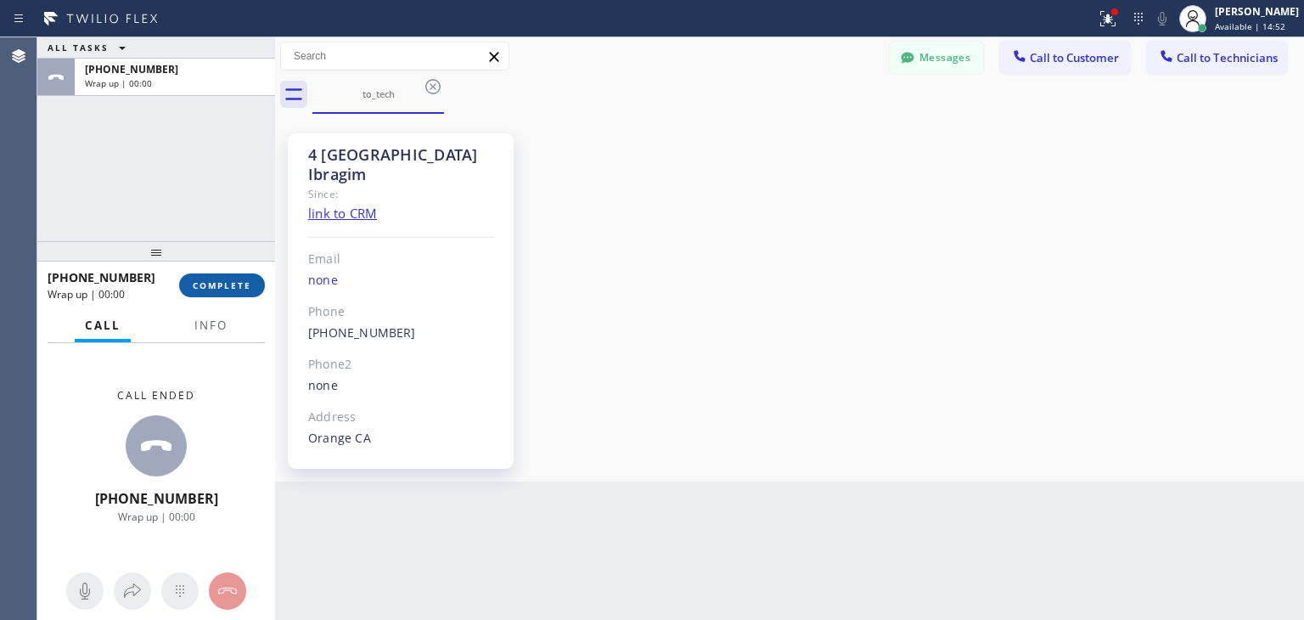
click at [238, 292] on button "COMPLETE" at bounding box center [222, 285] width 86 height 24
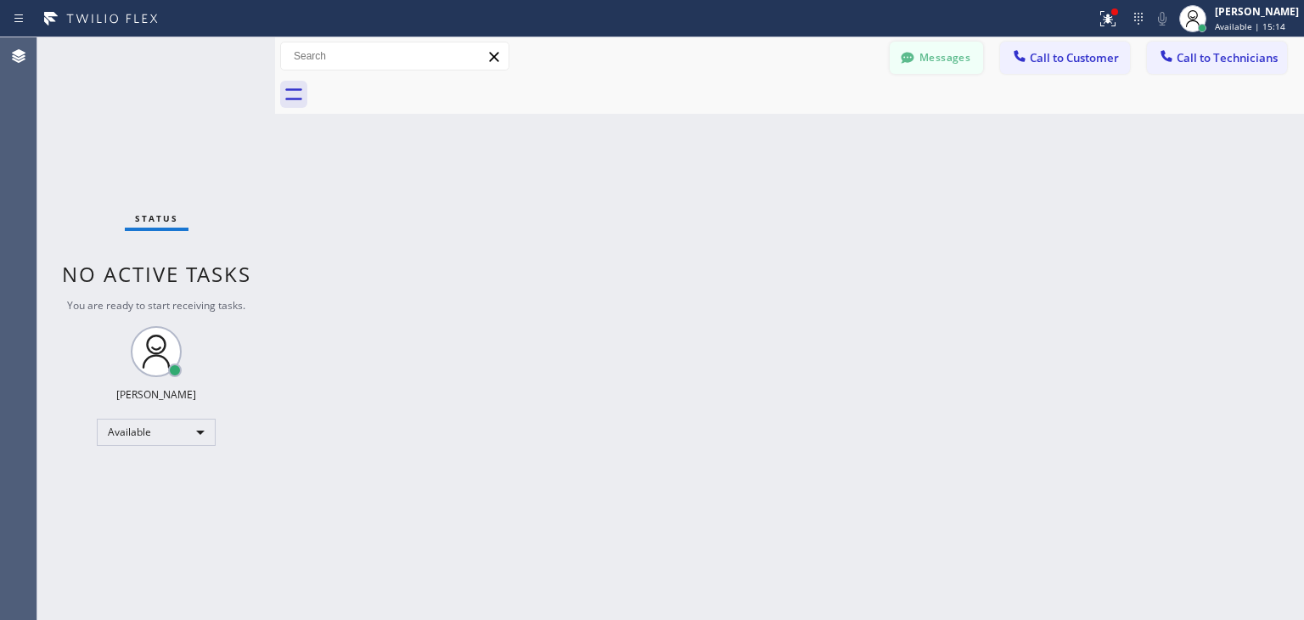
click at [939, 61] on button "Messages" at bounding box center [936, 58] width 93 height 32
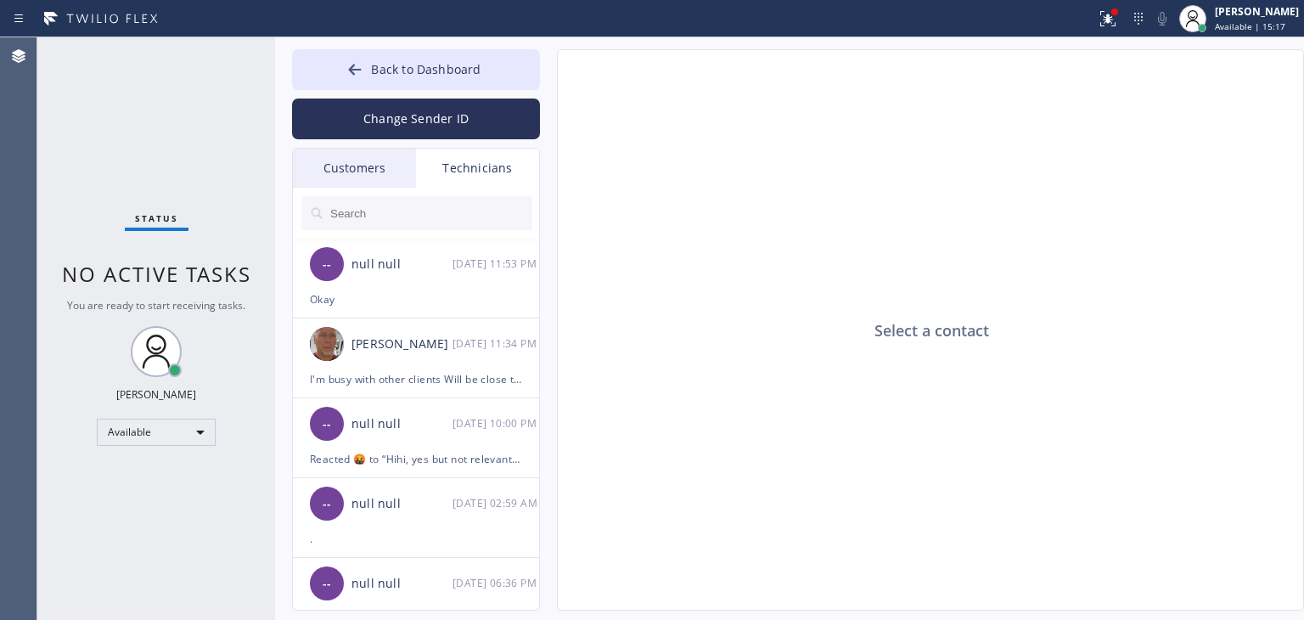
click at [469, 202] on input "text" at bounding box center [431, 213] width 204 height 34
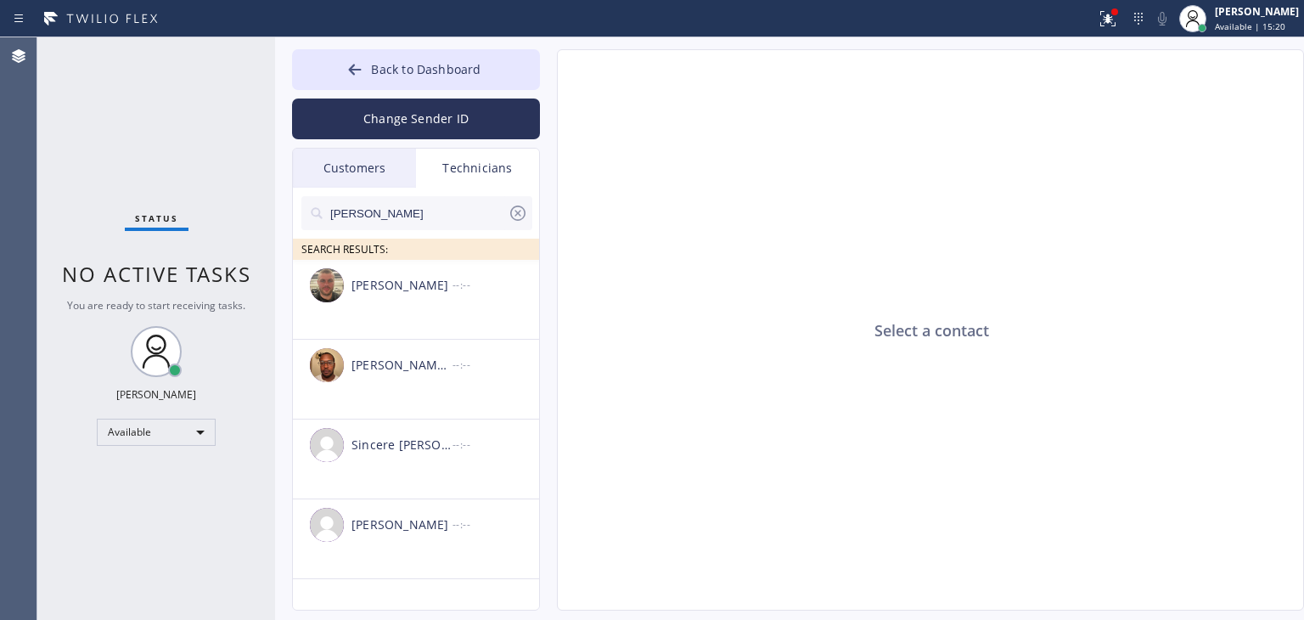
type input "[PERSON_NAME]"
click at [432, 292] on div "Yevgeniy Kipnis" at bounding box center [401, 286] width 101 height 20
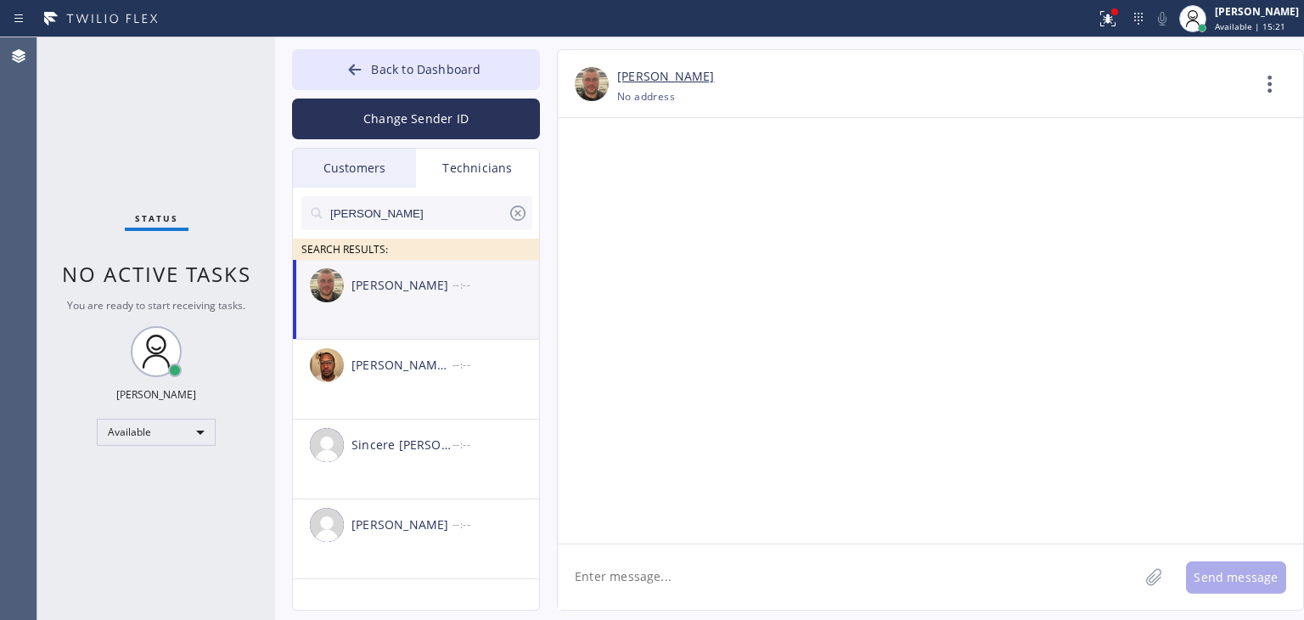
click at [645, 553] on textarea at bounding box center [848, 576] width 581 height 65
type textarea "H"
type textarea "Женя, можешь ей набрать пожалуйста, She is crying and shouting, wants to talk t…"
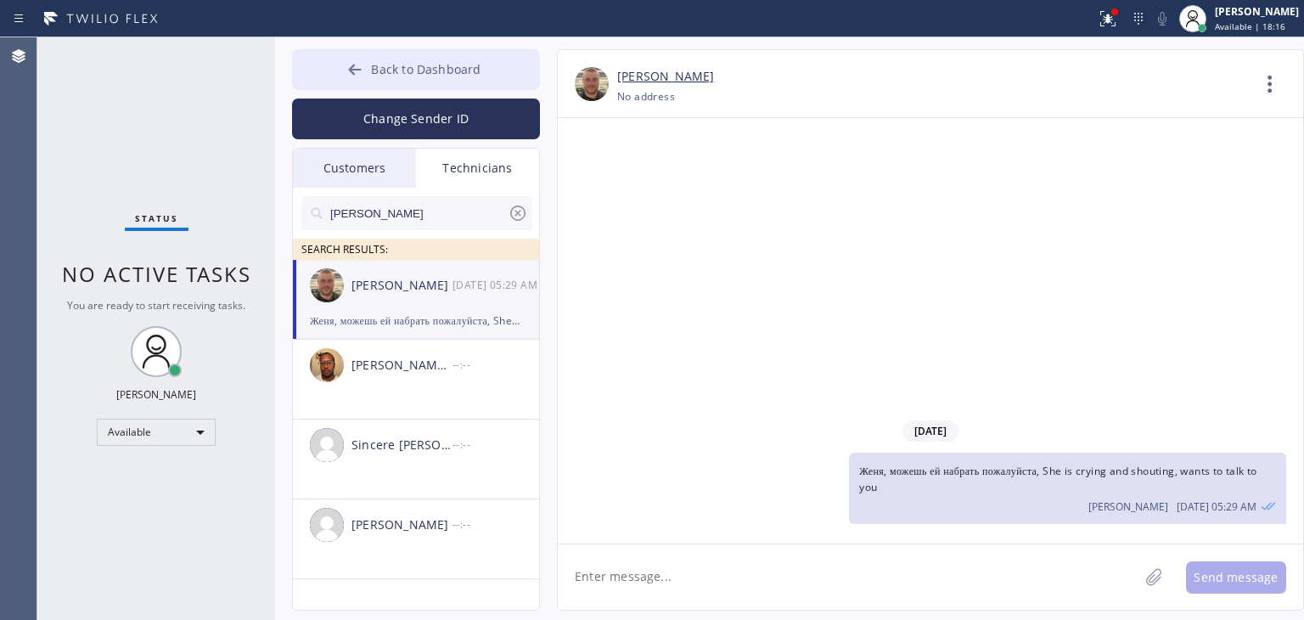
click at [438, 82] on button "Back to Dashboard" at bounding box center [416, 69] width 248 height 41
